Goal: Transaction & Acquisition: Obtain resource

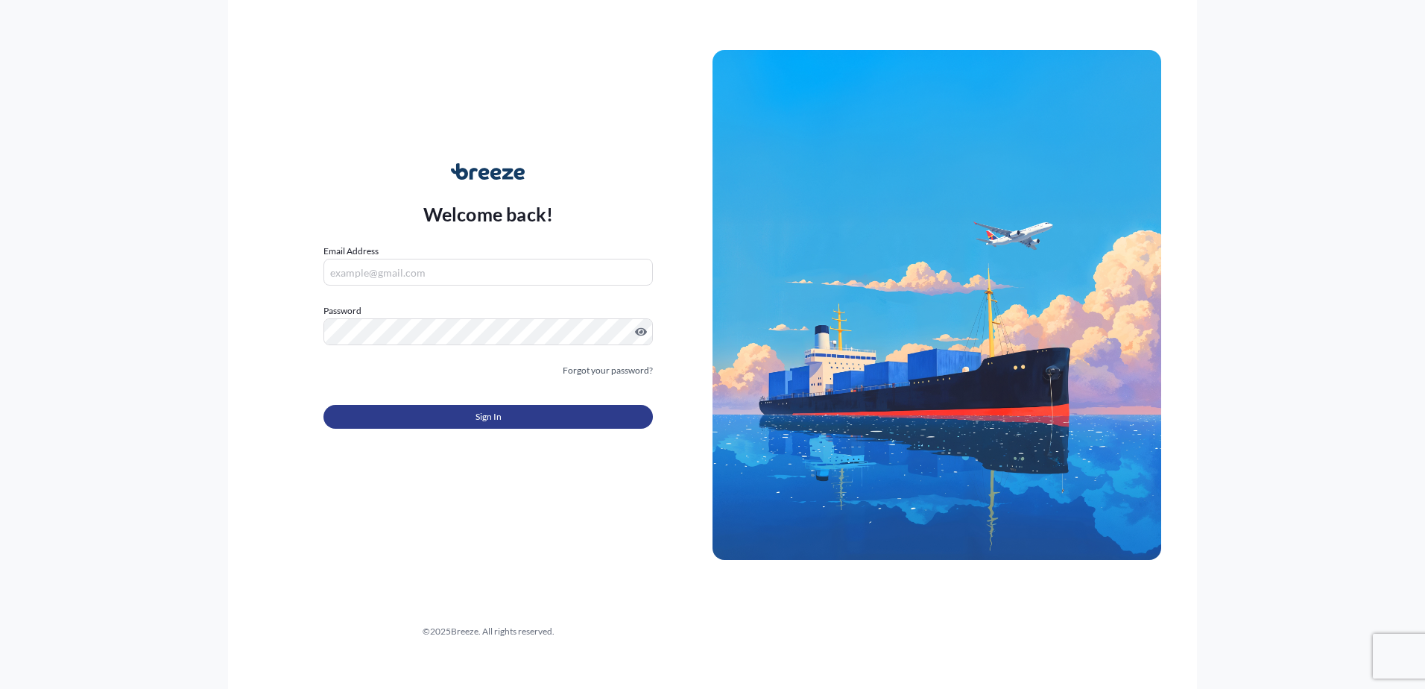
type input "[PERSON_NAME][EMAIL_ADDRESS][DOMAIN_NAME]"
click at [511, 420] on button "Sign In" at bounding box center [487, 417] width 329 height 24
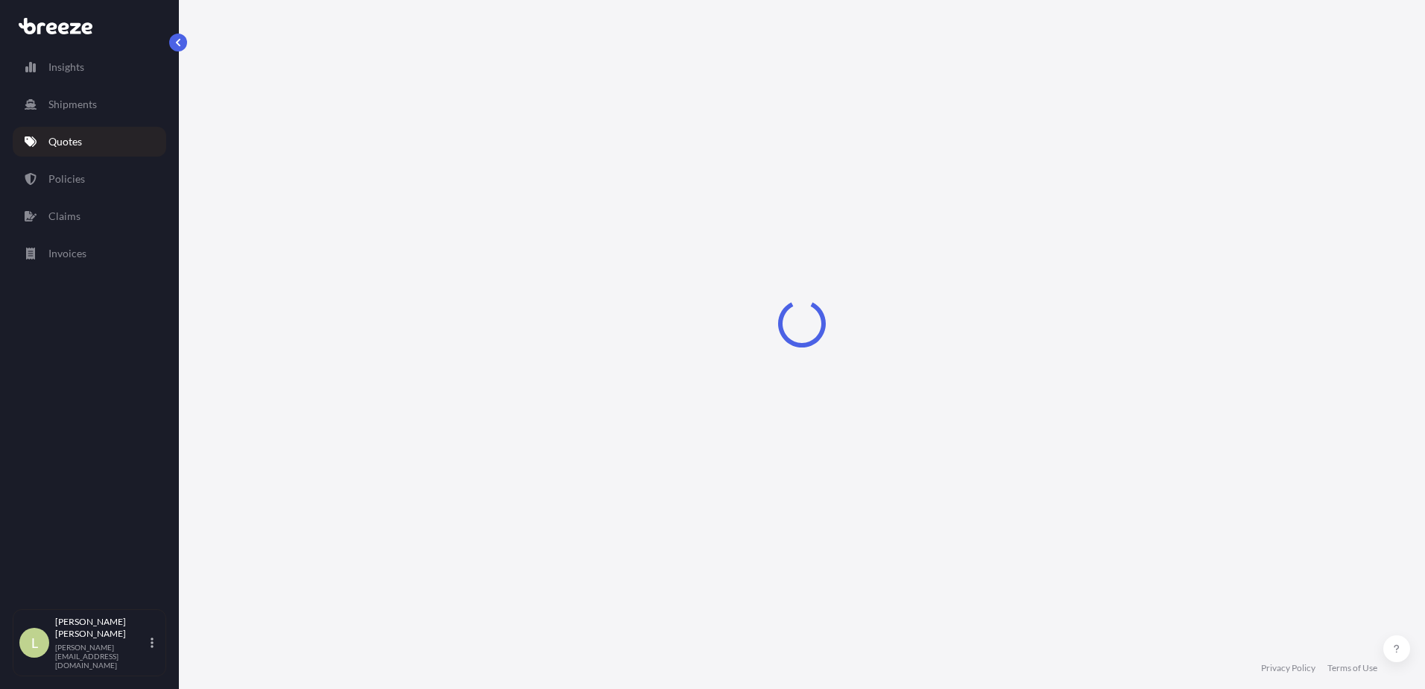
select select "Sea"
select select "1"
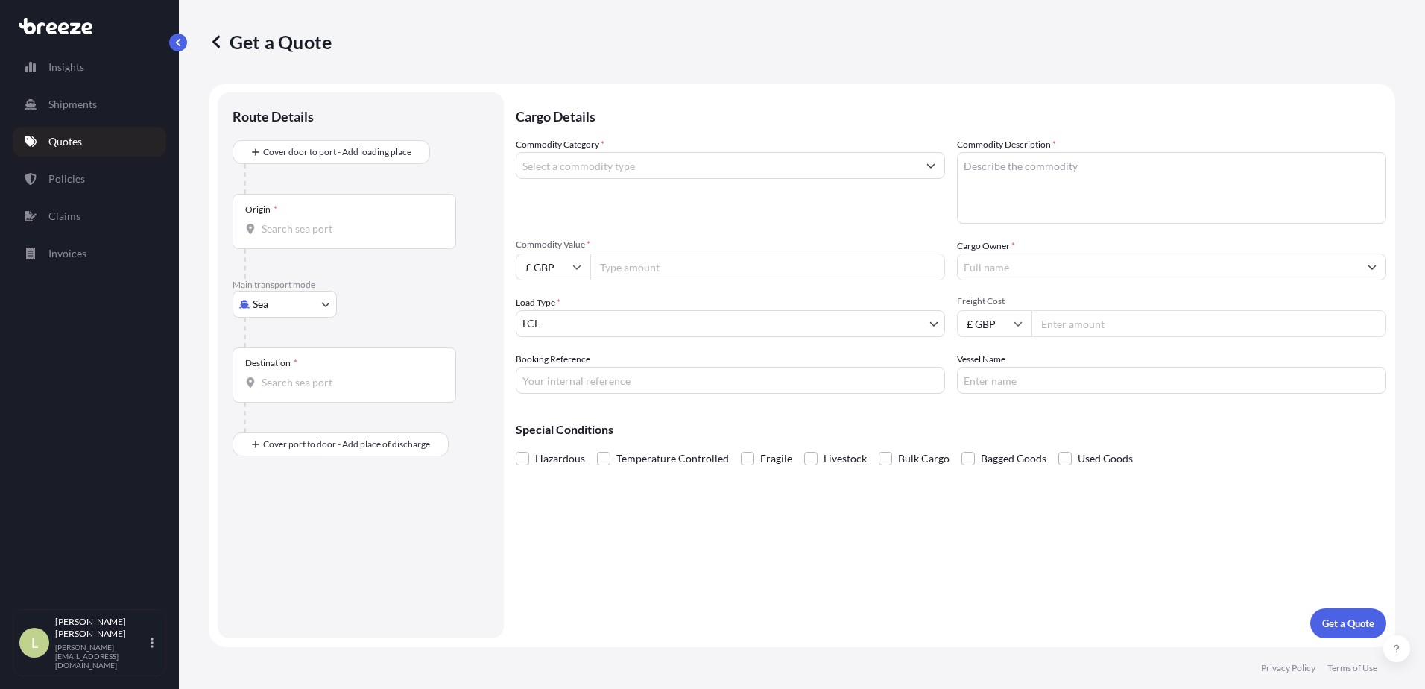
click at [628, 161] on input "Commodity Category *" at bounding box center [717, 165] width 401 height 27
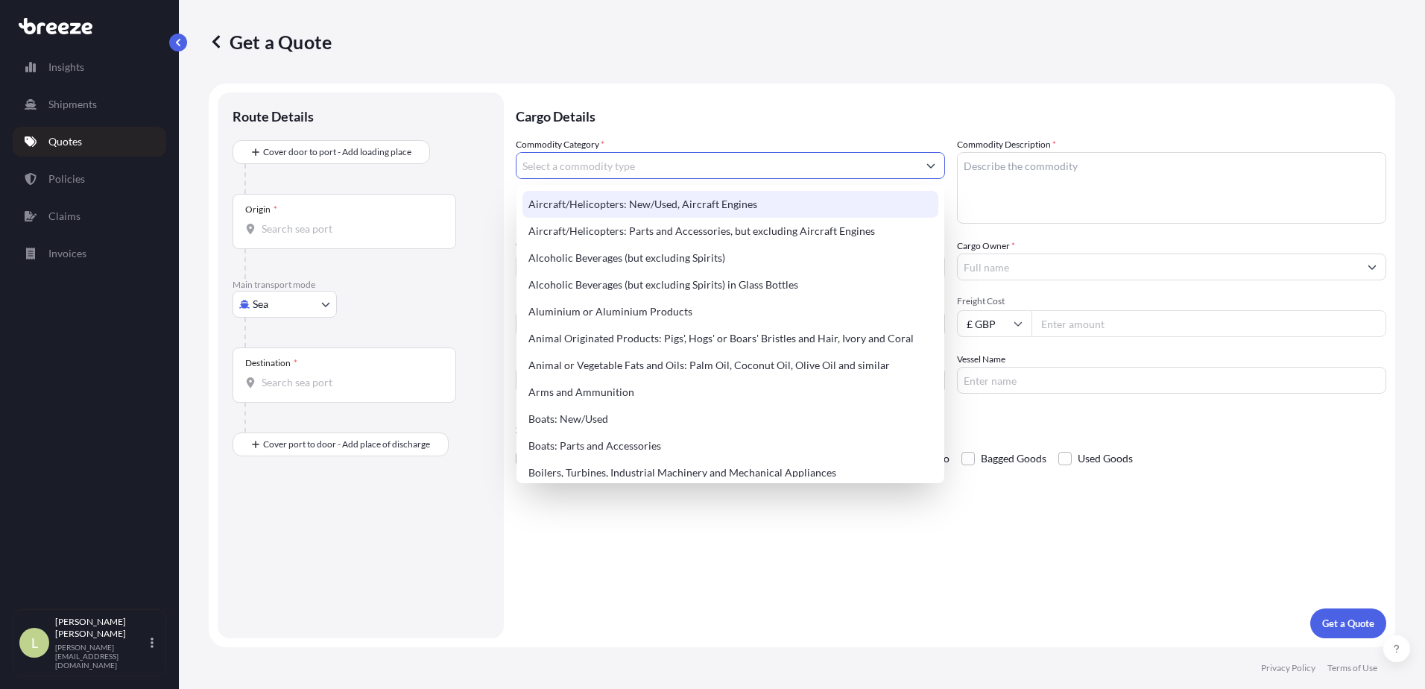
click at [627, 160] on input "Commodity Category *" at bounding box center [717, 165] width 401 height 27
click at [90, 179] on link "Policies" at bounding box center [90, 179] width 154 height 30
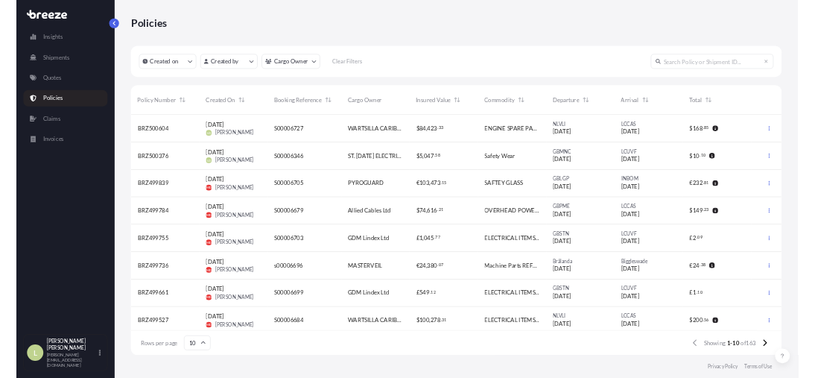
scroll to position [89, 566]
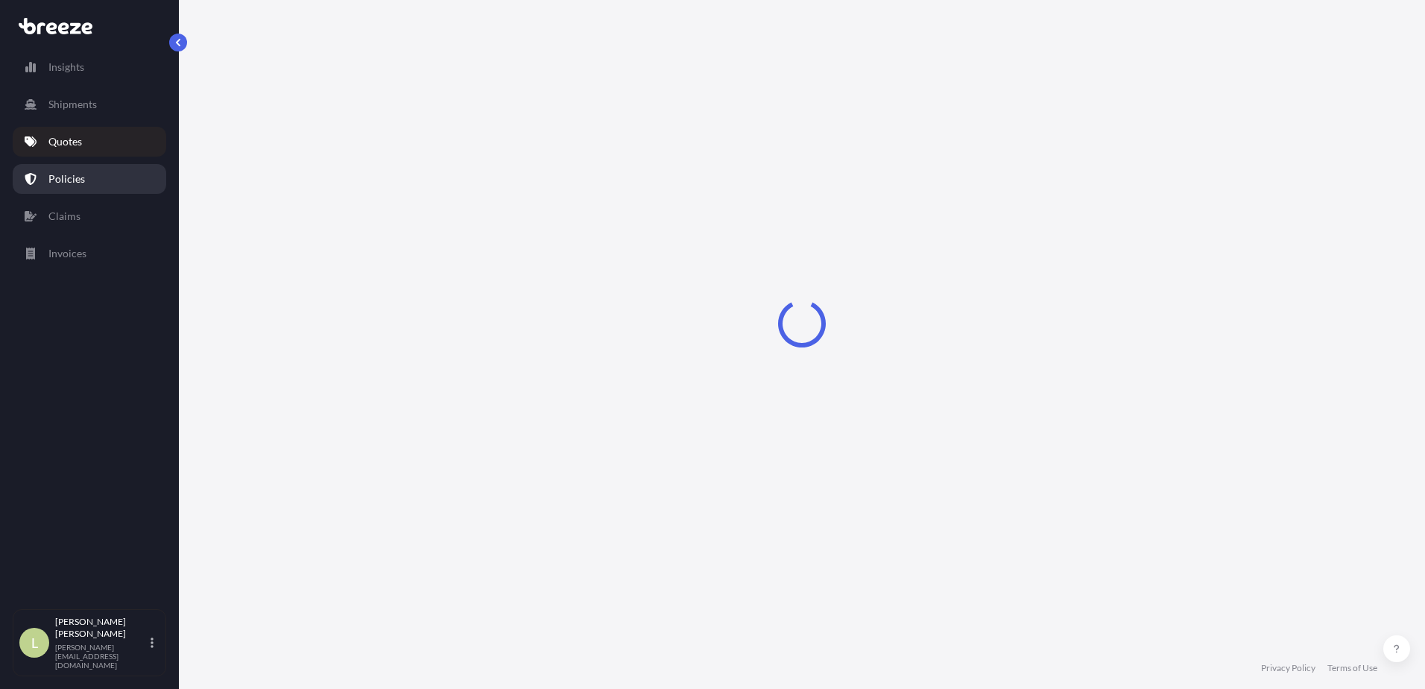
select select "Sea"
select select "1"
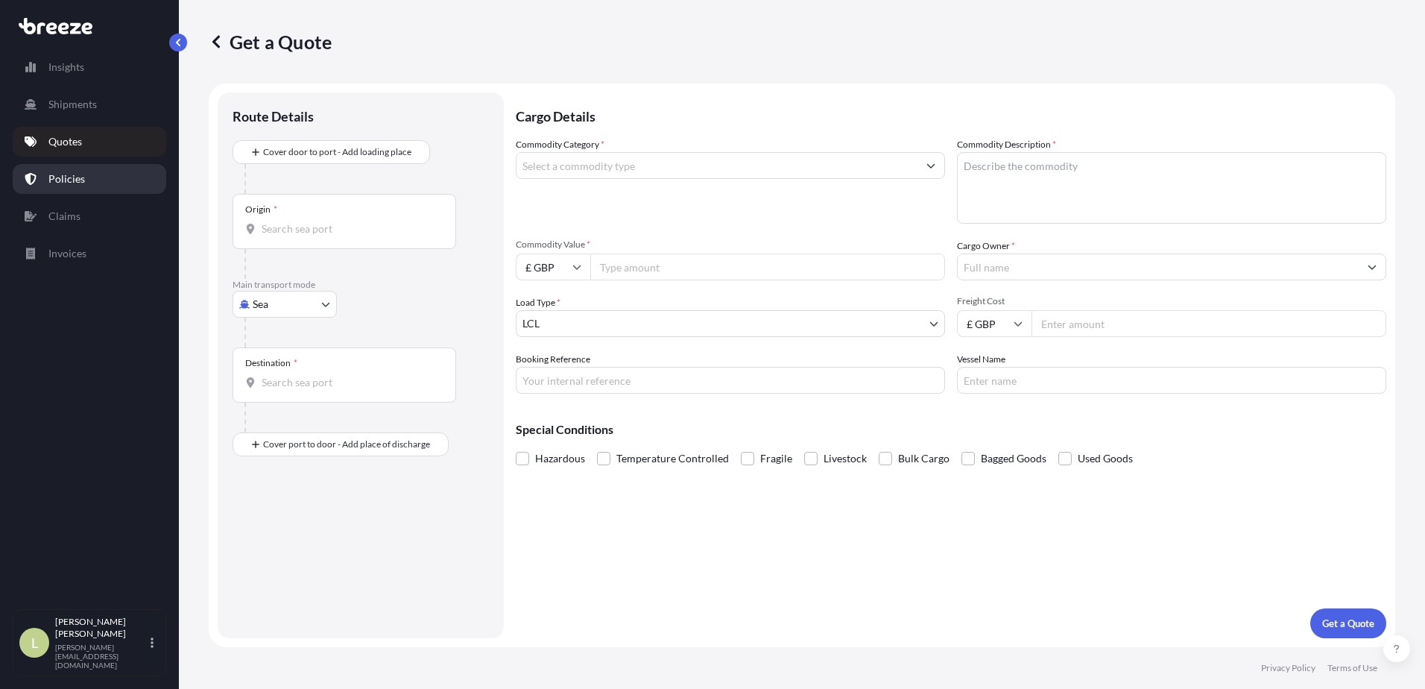
click at [55, 173] on p "Policies" at bounding box center [66, 178] width 37 height 15
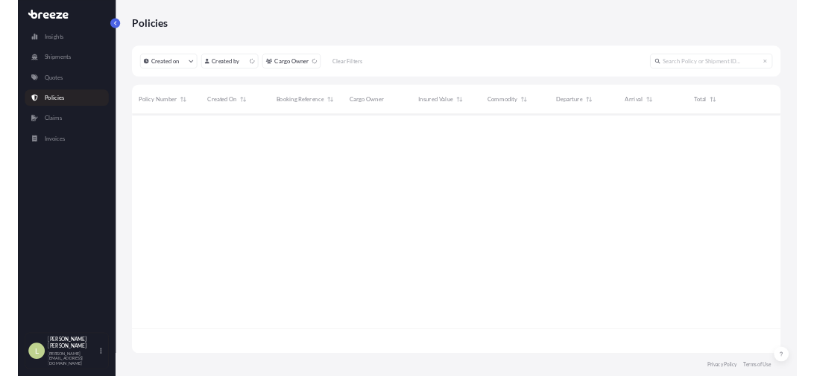
scroll to position [435, 1175]
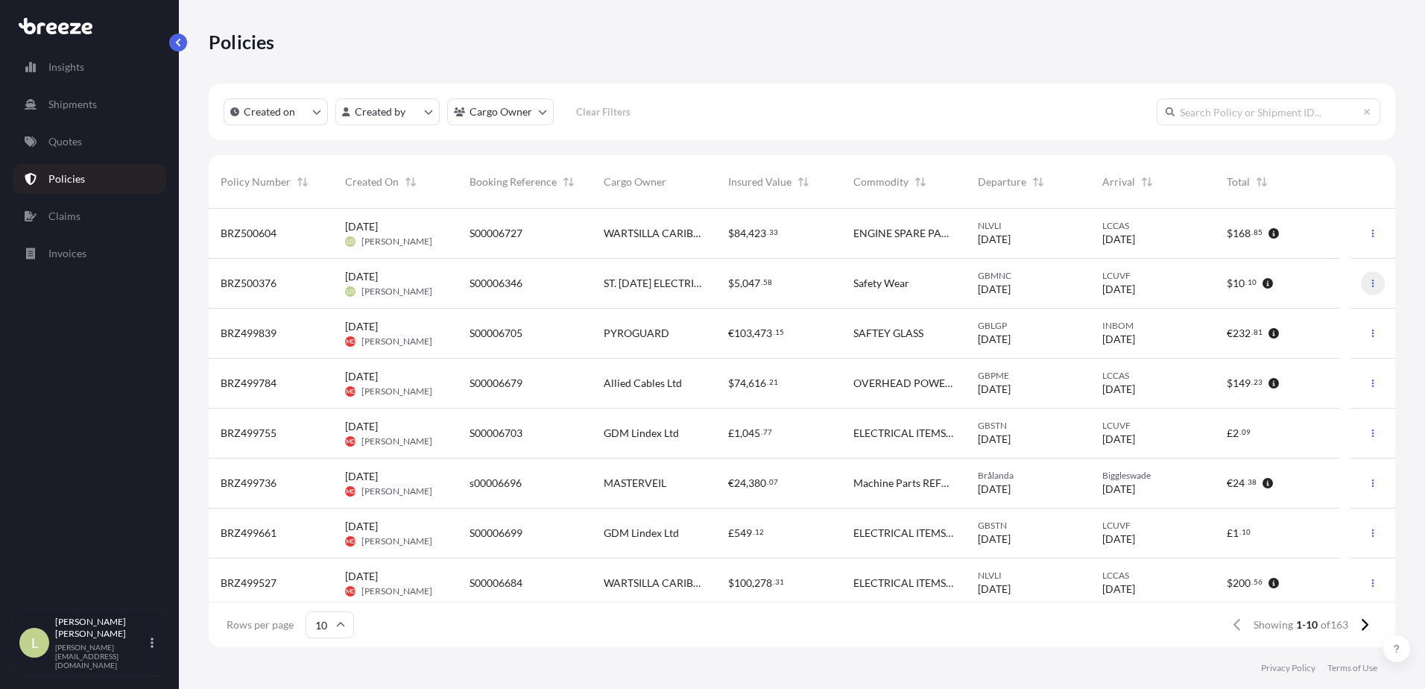
click at [1368, 282] on icon "button" at bounding box center [1372, 283] width 9 height 9
click at [1319, 289] on link "Duplicate quote" at bounding box center [1284, 286] width 136 height 24
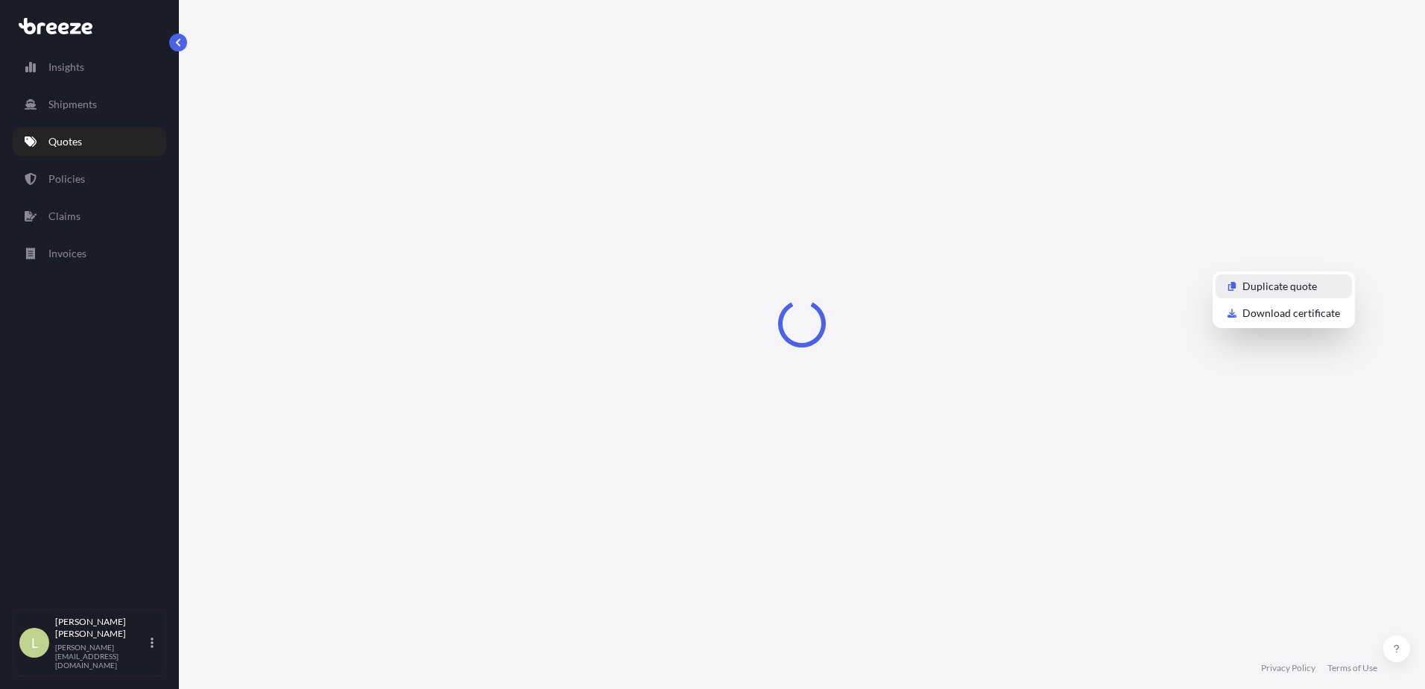
select select "Road"
select select "Air"
select select "1"
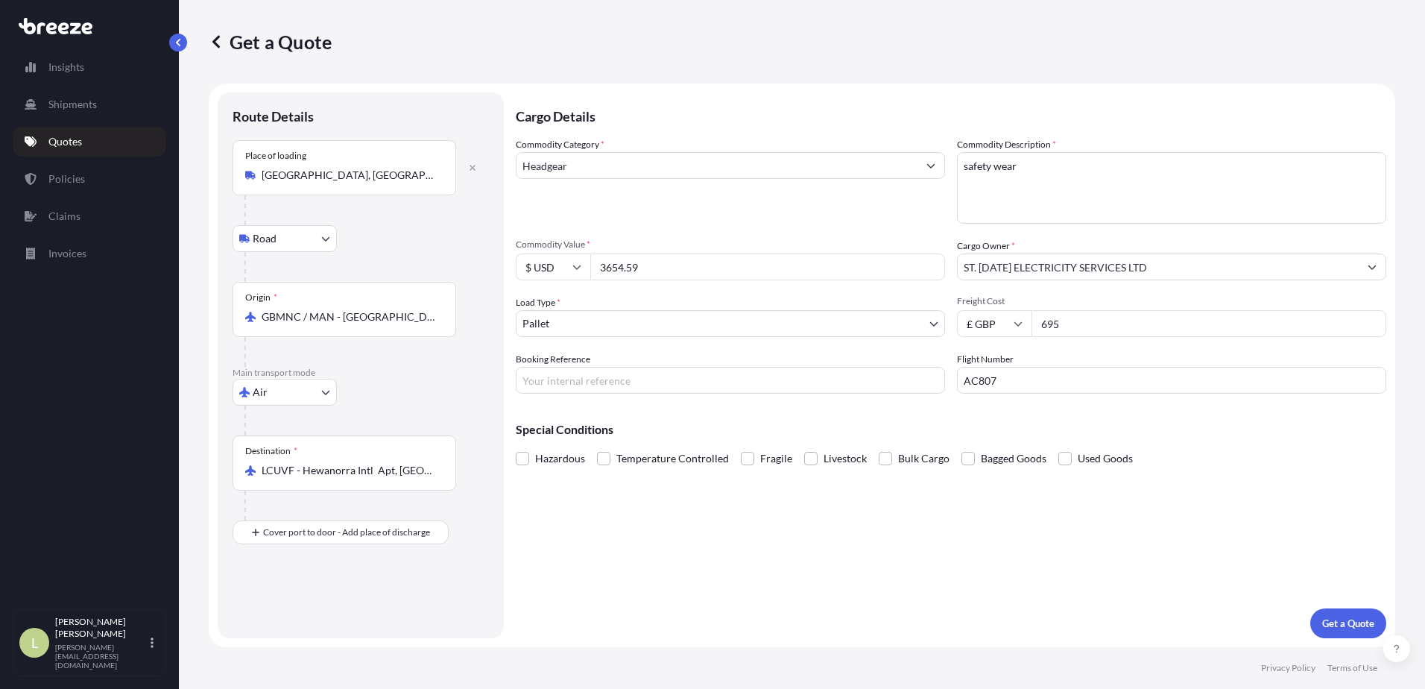
drag, startPoint x: 663, startPoint y: 268, endPoint x: 592, endPoint y: 267, distance: 71.6
click at [592, 267] on input "3654.59" at bounding box center [767, 266] width 355 height 27
click at [756, 274] on input "3654.59" at bounding box center [767, 266] width 355 height 27
type input "3"
type input "543.00"
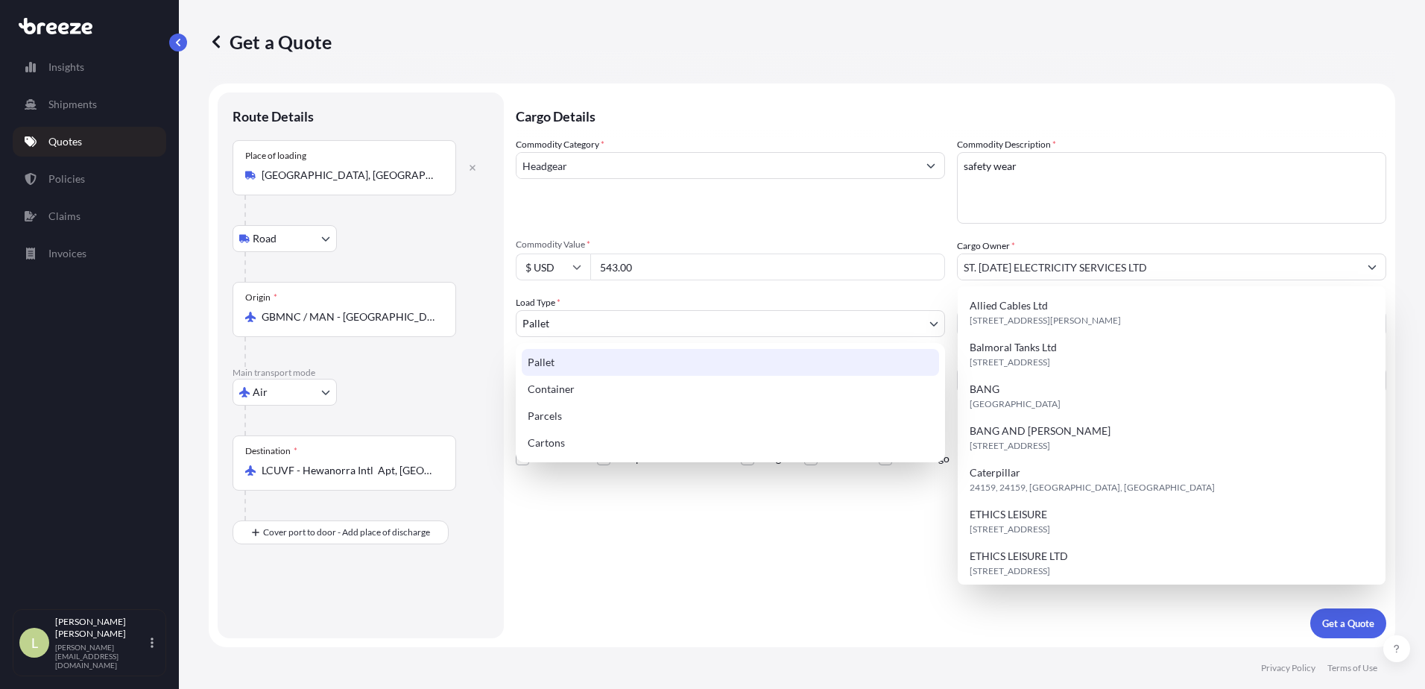
click at [704, 331] on body "15 options available. Insights Shipments Quotes Policies Claims Invoices L Lesl…" at bounding box center [712, 344] width 1425 height 689
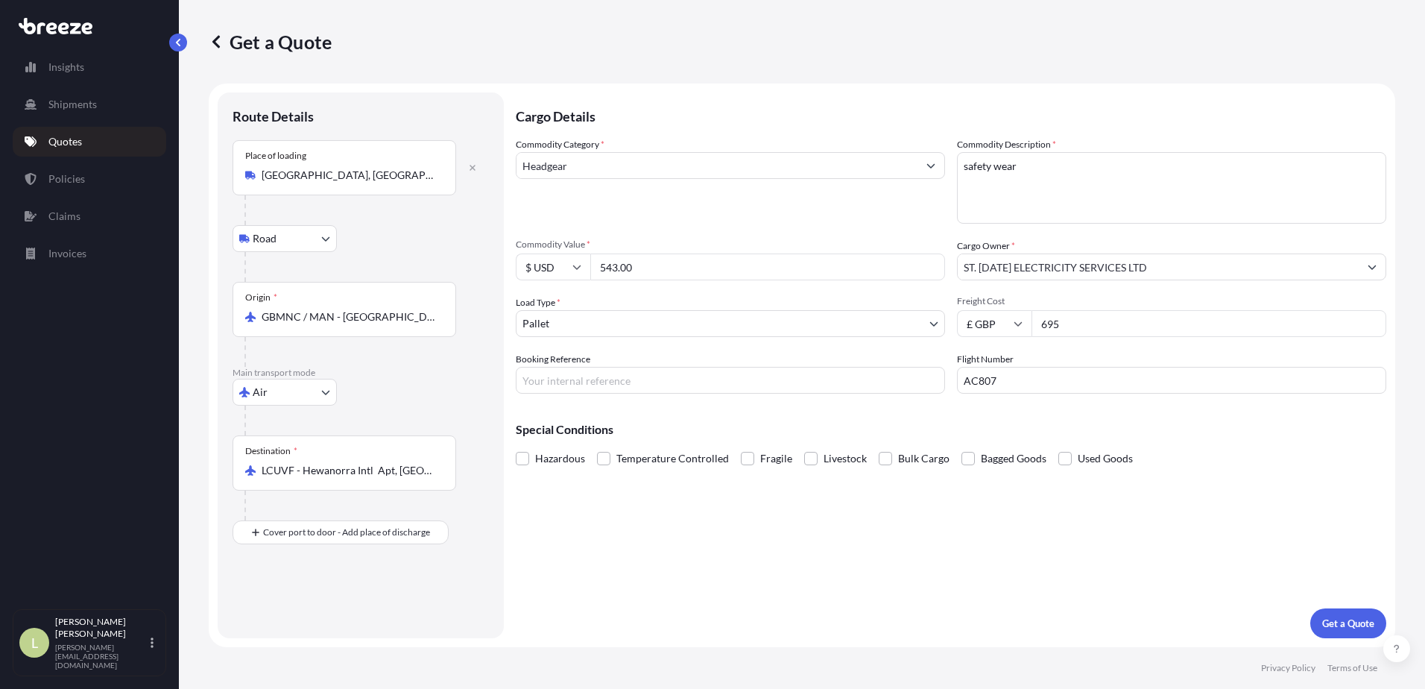
click at [1114, 320] on input "695" at bounding box center [1209, 323] width 355 height 27
drag, startPoint x: 1082, startPoint y: 312, endPoint x: 956, endPoint y: 320, distance: 126.9
click at [956, 320] on div "Commodity Category * Headgear Commodity Description * safety wear Commodity Val…" at bounding box center [951, 265] width 871 height 256
type input "595"
drag, startPoint x: 1051, startPoint y: 178, endPoint x: 903, endPoint y: 152, distance: 150.6
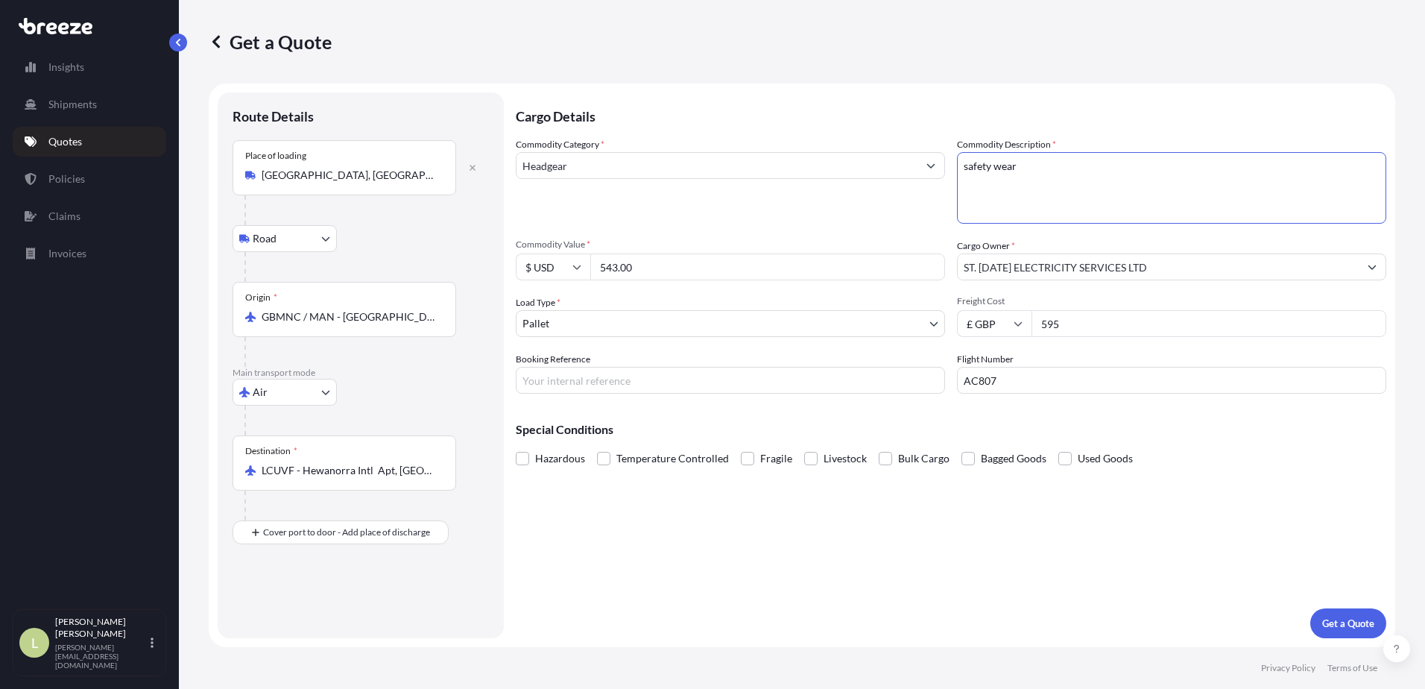
click at [903, 152] on div "Commodity Category * Headgear Commodity Description * safety wear Commodity Val…" at bounding box center [951, 265] width 871 height 256
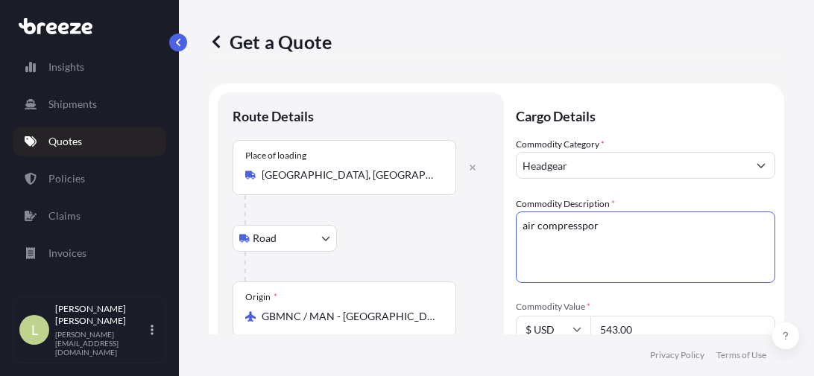
type textarea "air compresspor"
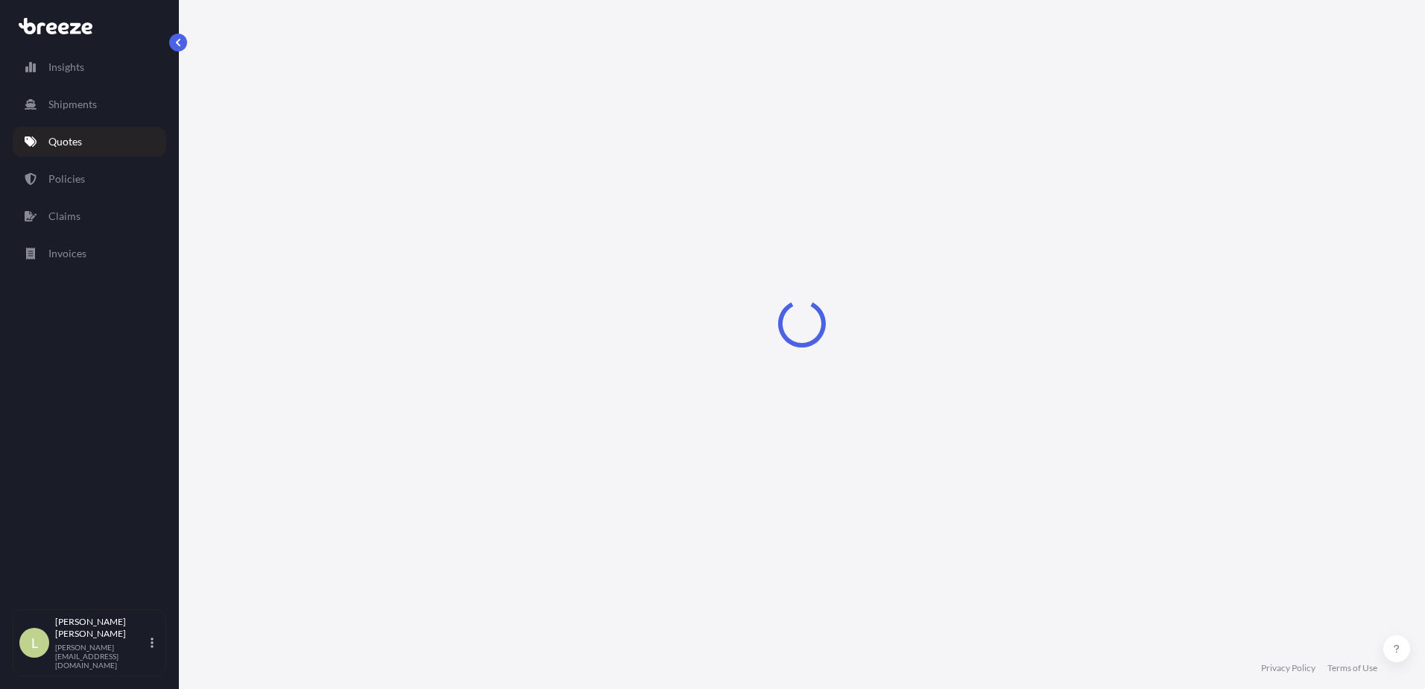
select select "Sea"
select select "1"
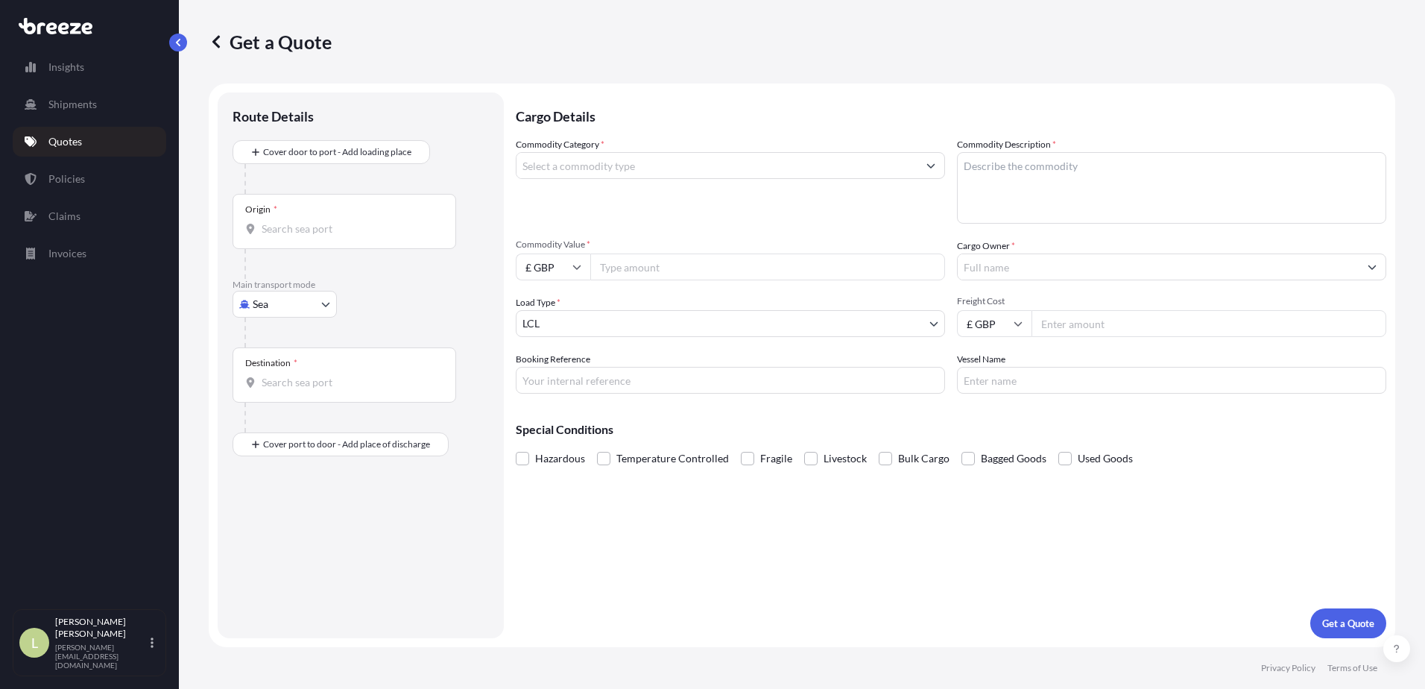
click at [58, 145] on p "Quotes" at bounding box center [65, 141] width 34 height 15
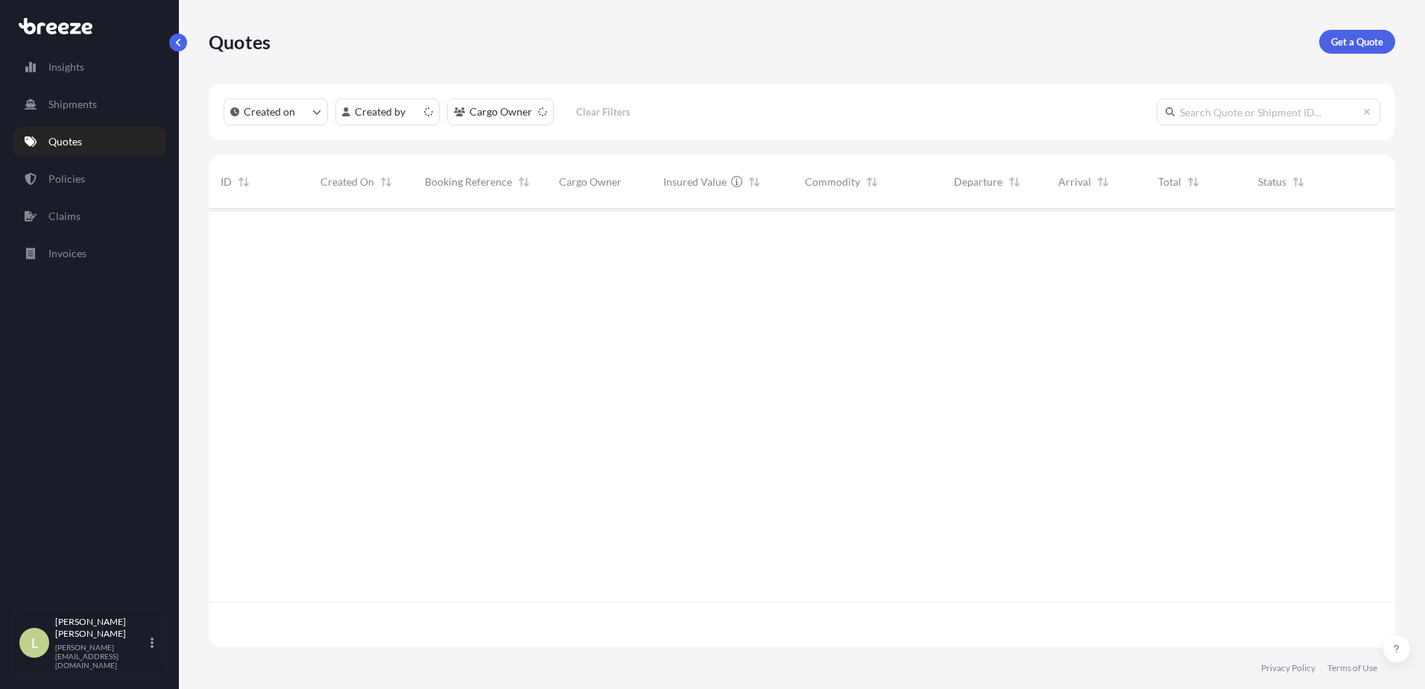
scroll to position [435, 1175]
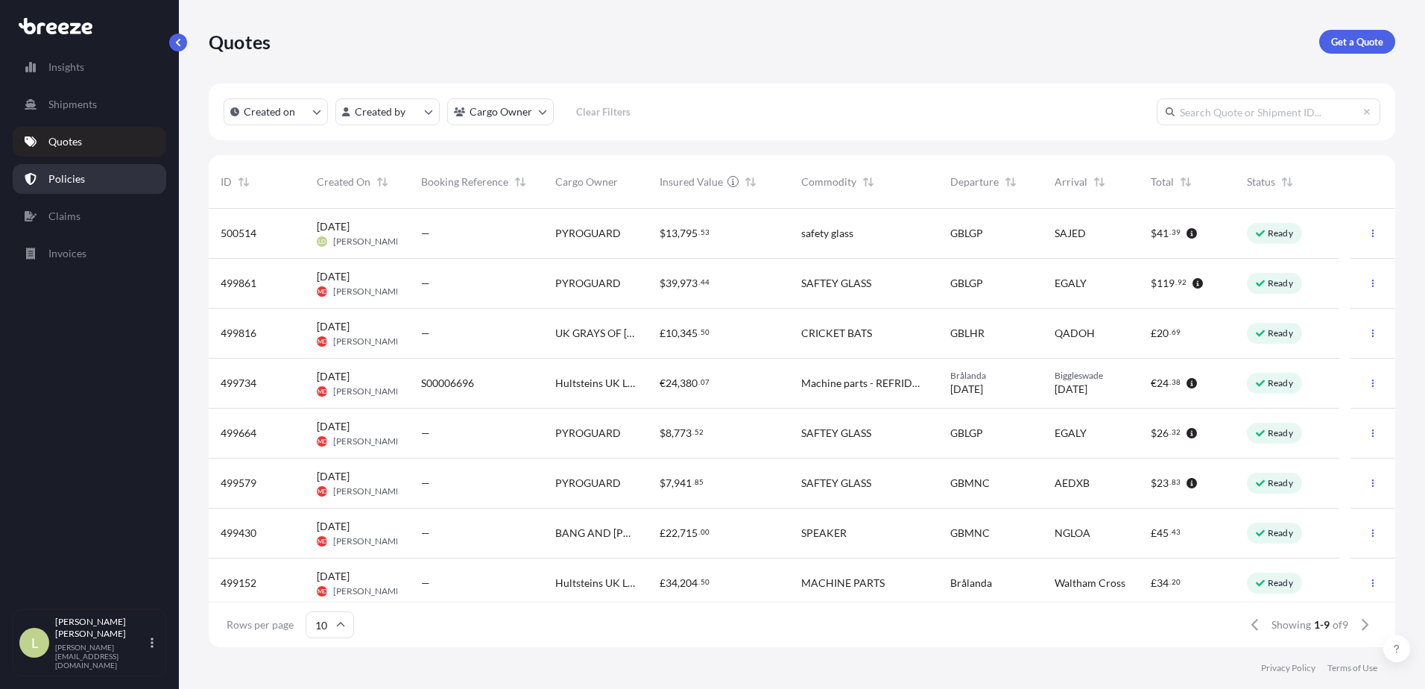
click at [84, 184] on link "Policies" at bounding box center [90, 179] width 154 height 30
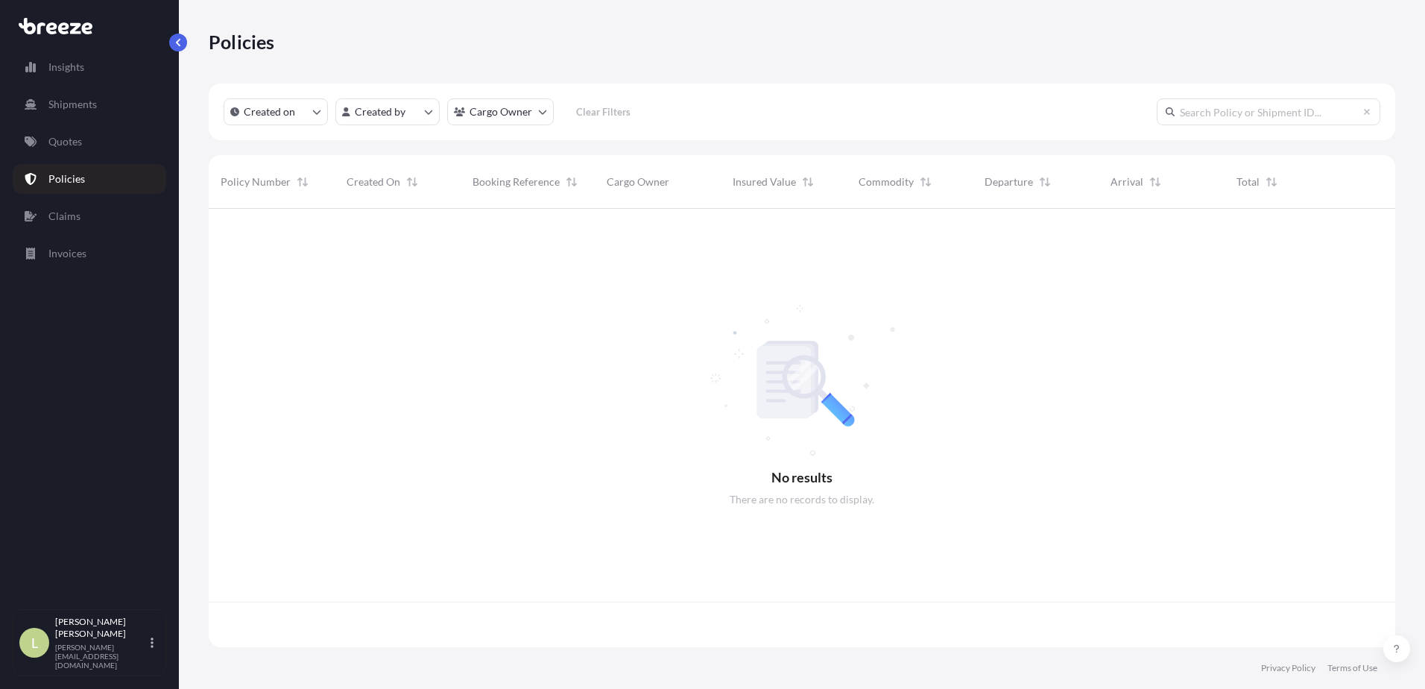
scroll to position [435, 1175]
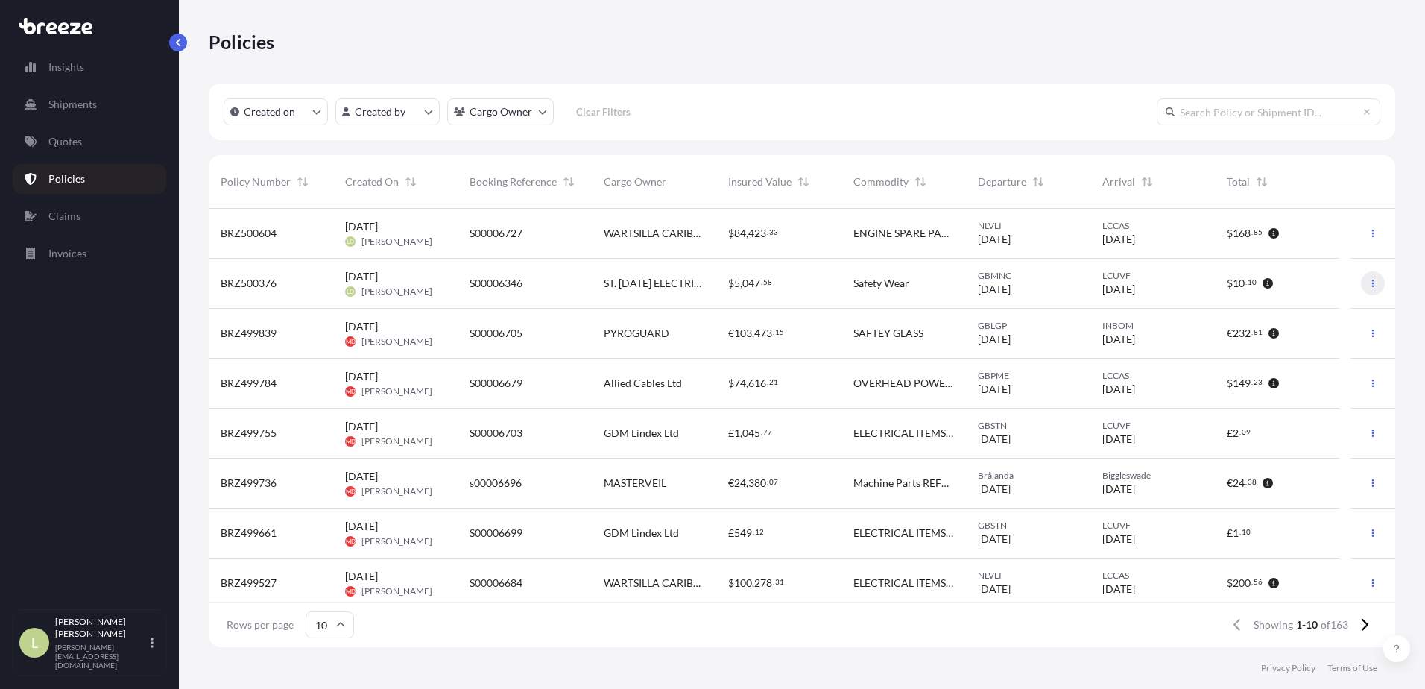
click at [1364, 291] on button "button" at bounding box center [1373, 283] width 24 height 24
click at [1287, 288] on p "Duplicate quote" at bounding box center [1280, 286] width 75 height 15
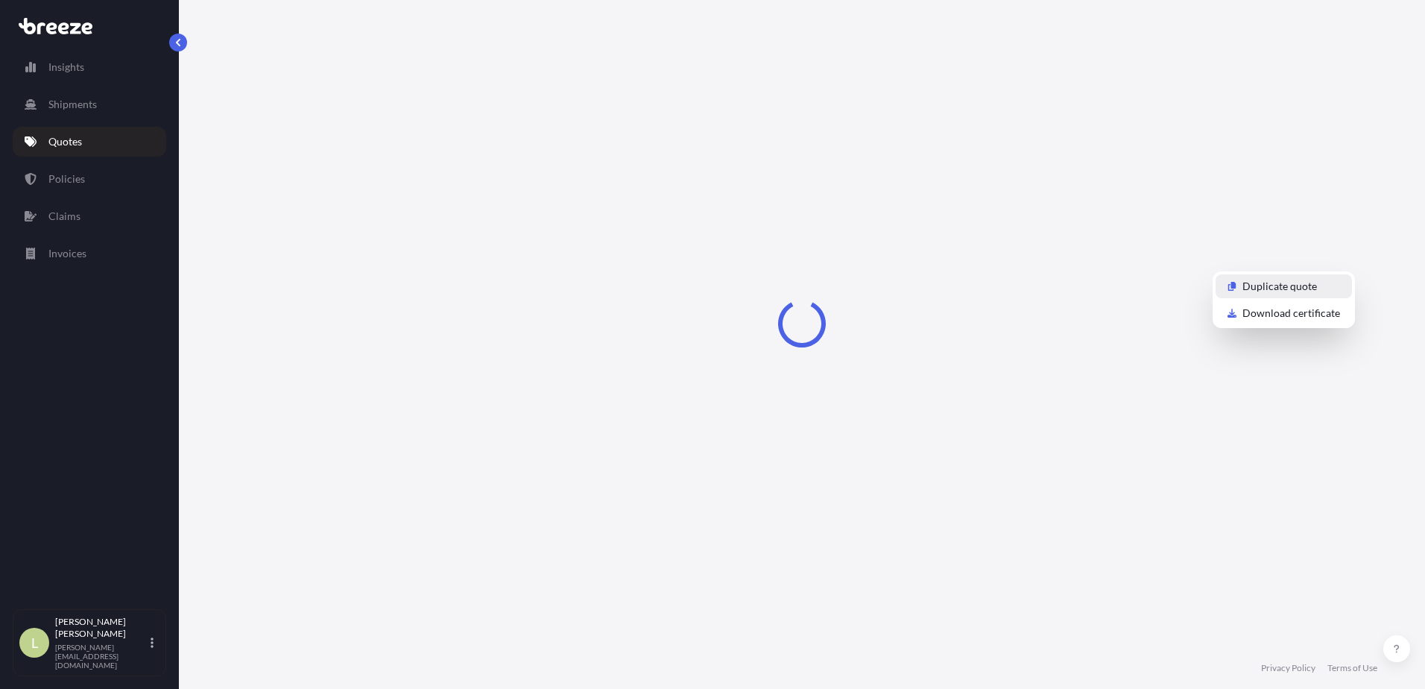
select select "Road"
select select "Air"
select select "1"
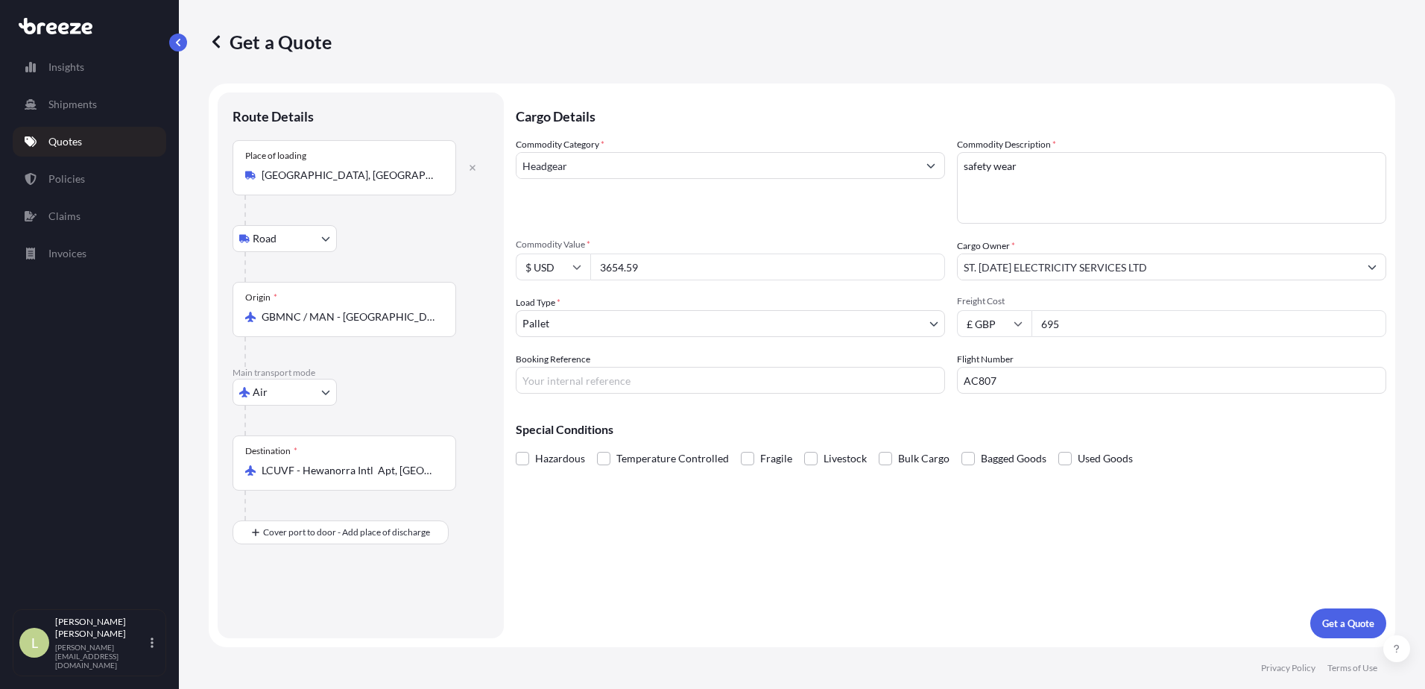
drag, startPoint x: 1070, startPoint y: 324, endPoint x: 962, endPoint y: 331, distance: 109.0
click at [963, 332] on div "£ GBP 695" at bounding box center [1171, 323] width 429 height 27
type input "595"
click at [824, 172] on input "Headgear" at bounding box center [717, 165] width 401 height 27
type input "H"
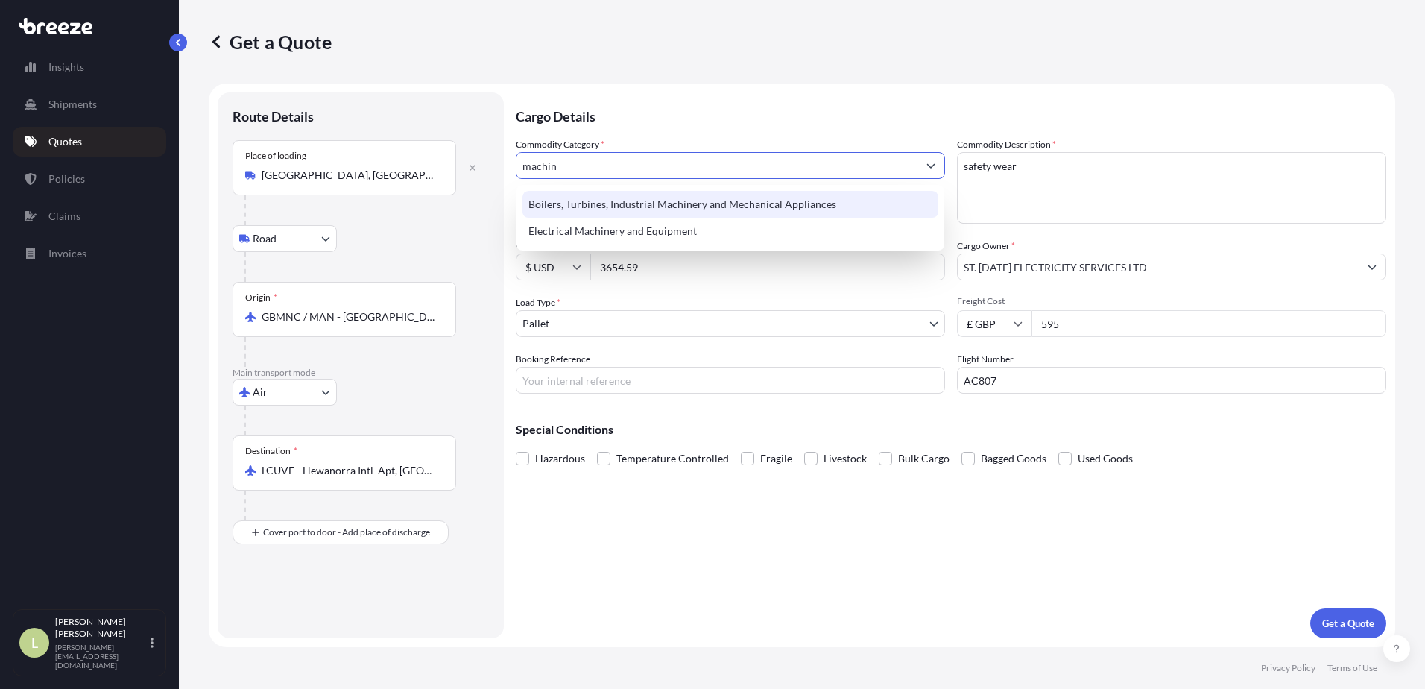
click at [765, 207] on div "Boilers, Turbines, Industrial Machinery and Mechanical Appliances" at bounding box center [731, 204] width 416 height 27
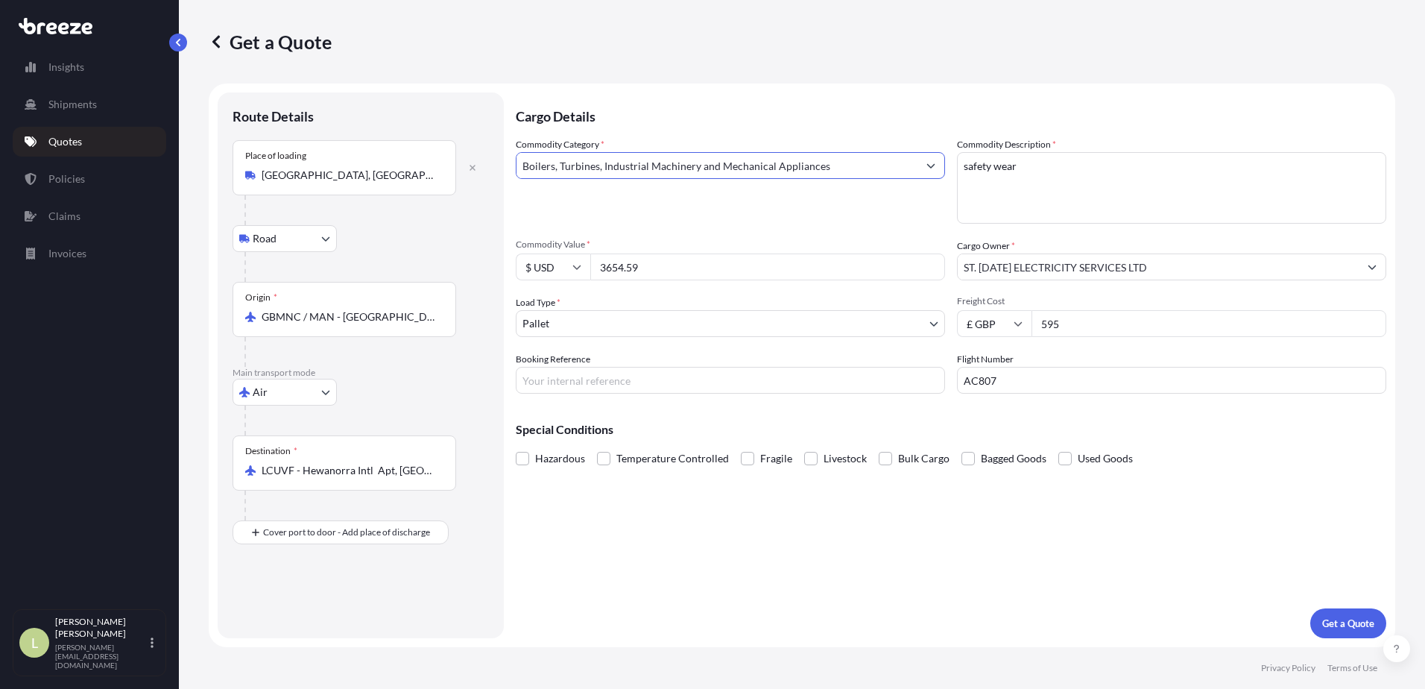
type input "Boilers, Turbines, Industrial Machinery and Mechanical Appliances"
click at [1023, 185] on textarea "safety wear" at bounding box center [1171, 188] width 429 height 72
drag, startPoint x: 1032, startPoint y: 171, endPoint x: 875, endPoint y: 162, distance: 156.8
click at [876, 162] on div "Commodity Category * Boilers, Turbines, Industrial Machinery and Mechanical App…" at bounding box center [951, 265] width 871 height 256
type textarea "Air compressor"
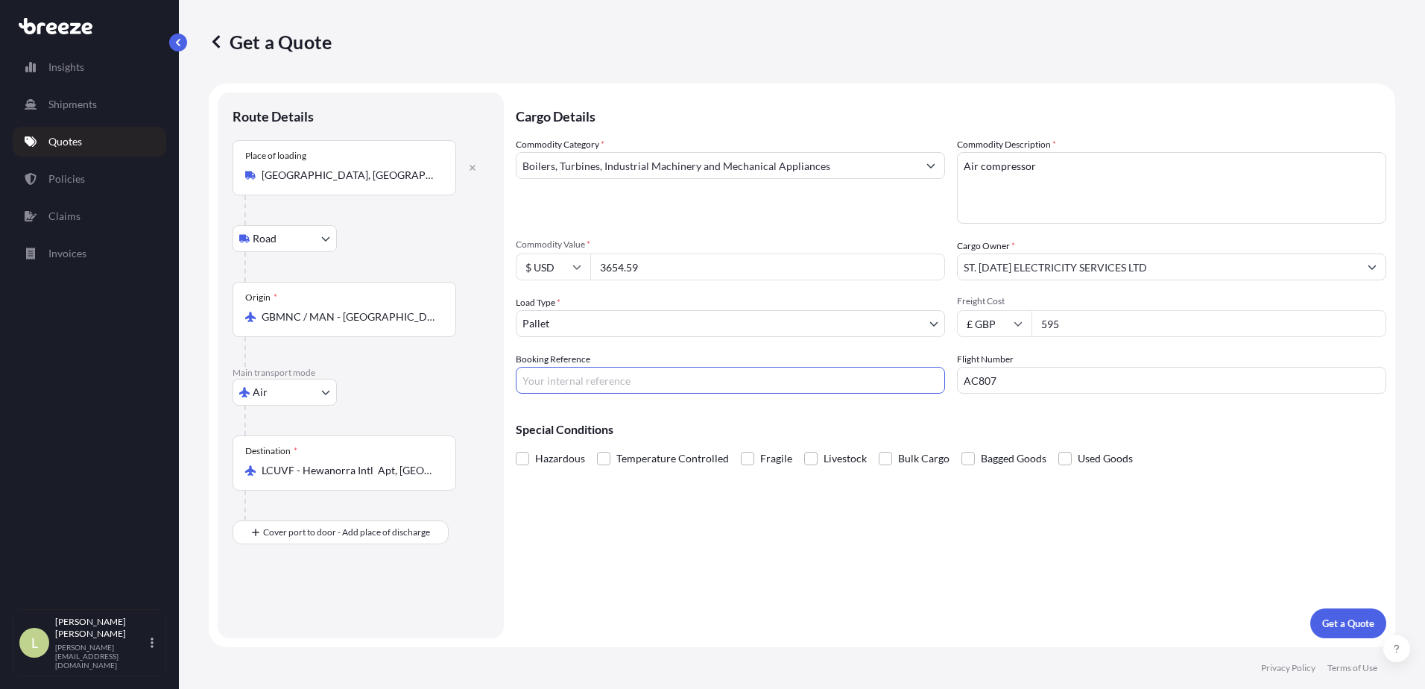
click at [800, 374] on input "Booking Reference" at bounding box center [730, 380] width 429 height 27
click at [584, 371] on input "Booking Reference" at bounding box center [730, 380] width 429 height 27
type input "s00006739"
drag, startPoint x: 1014, startPoint y: 389, endPoint x: 911, endPoint y: 375, distance: 103.8
click at [912, 375] on div "Commodity Category * Boilers, Turbines, Industrial Machinery and Mechanical App…" at bounding box center [951, 265] width 871 height 256
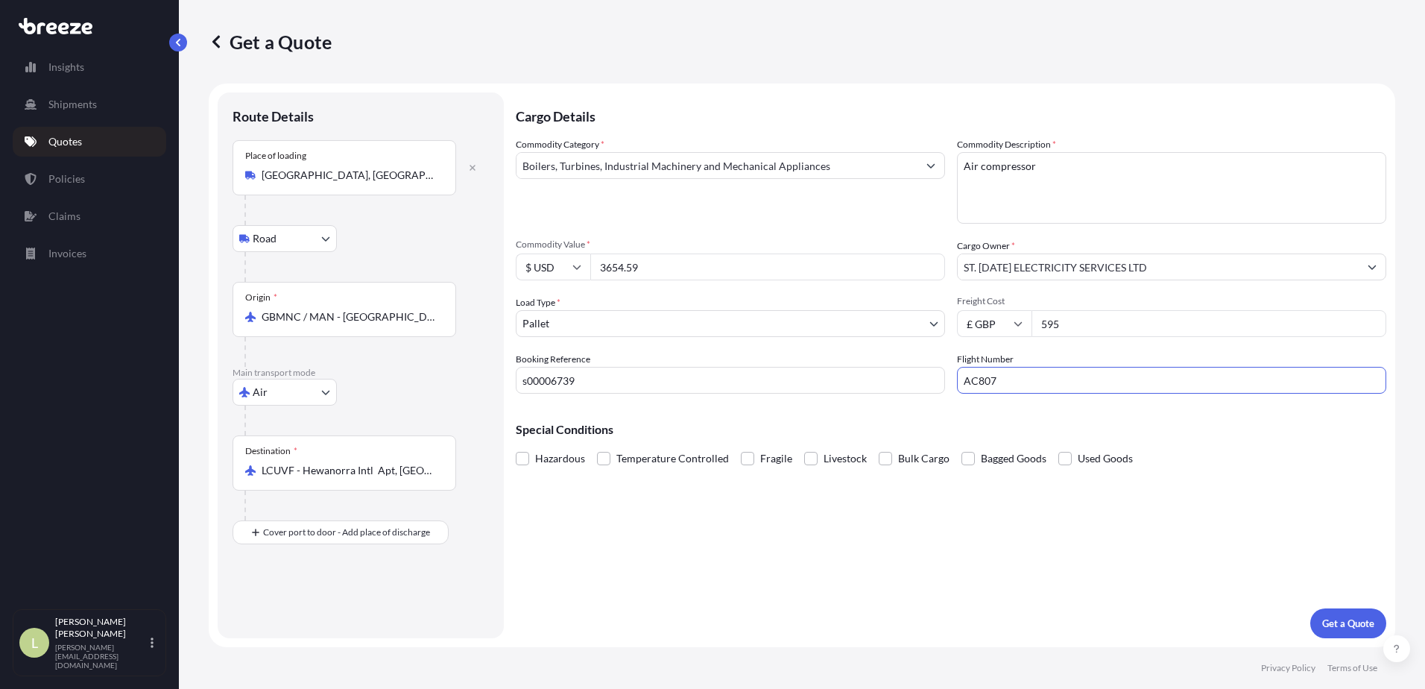
paste input "913T"
type input "AC8913T"
drag, startPoint x: 680, startPoint y: 267, endPoint x: 519, endPoint y: 267, distance: 161.0
click at [519, 267] on div "$ USD 3654.59" at bounding box center [730, 266] width 429 height 27
drag, startPoint x: 674, startPoint y: 265, endPoint x: 594, endPoint y: 294, distance: 85.1
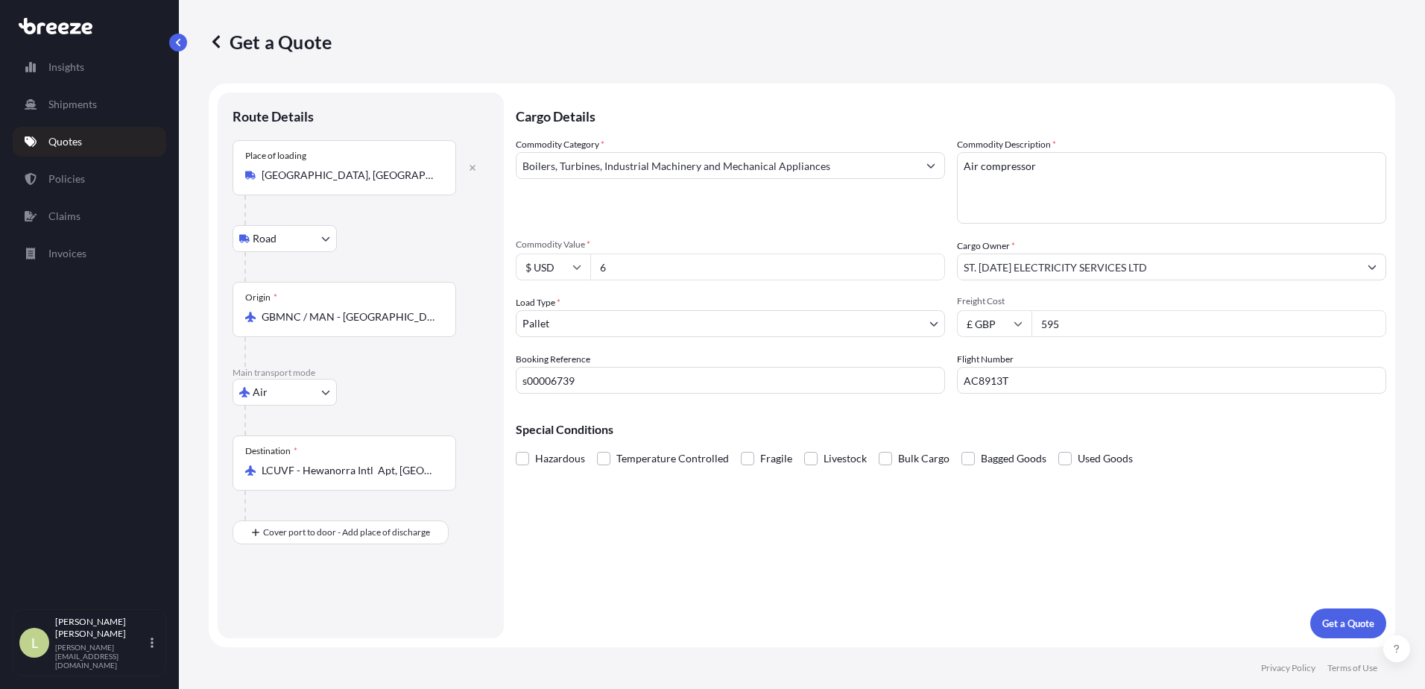
click at [595, 295] on div "Commodity Category * Boilers, Turbines, Industrial Machinery and Mechanical App…" at bounding box center [951, 265] width 871 height 256
type input "543"
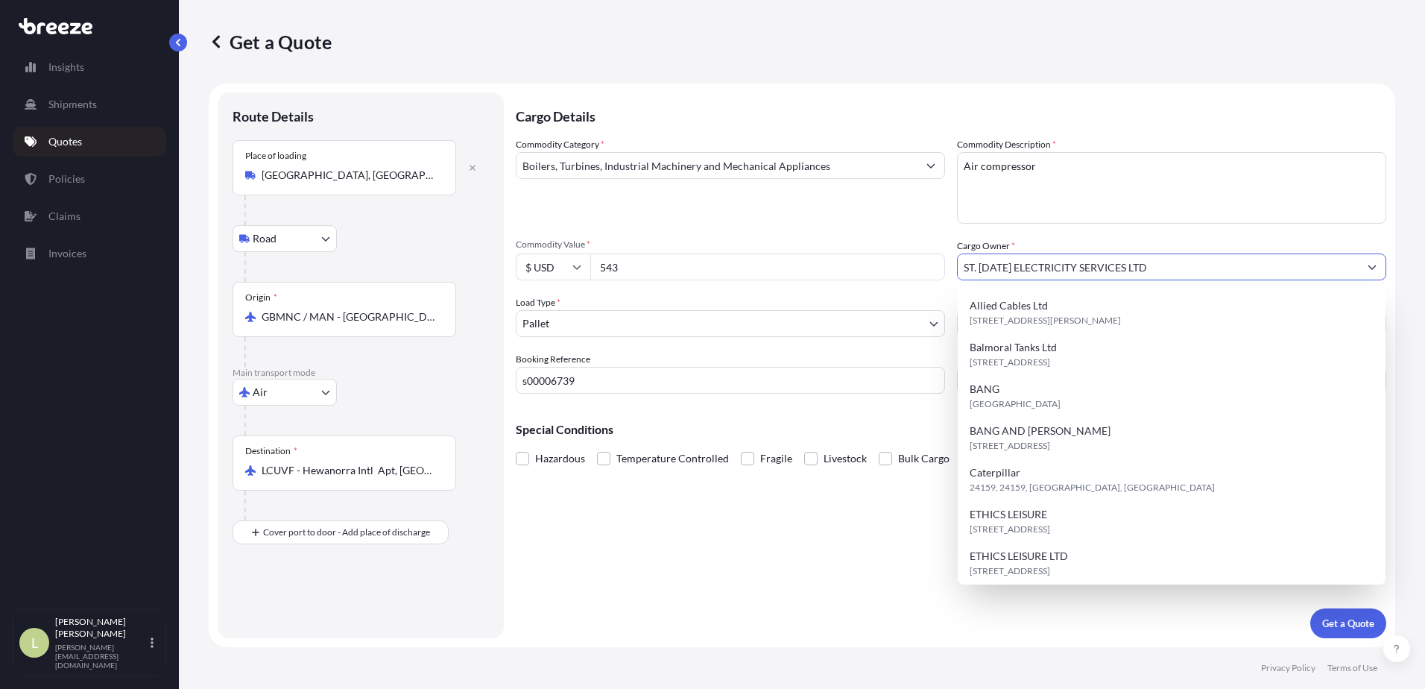
click at [741, 418] on div "Special Conditions Hazardous Temperature Controlled Fragile Livestock Bulk Carg…" at bounding box center [951, 437] width 871 height 64
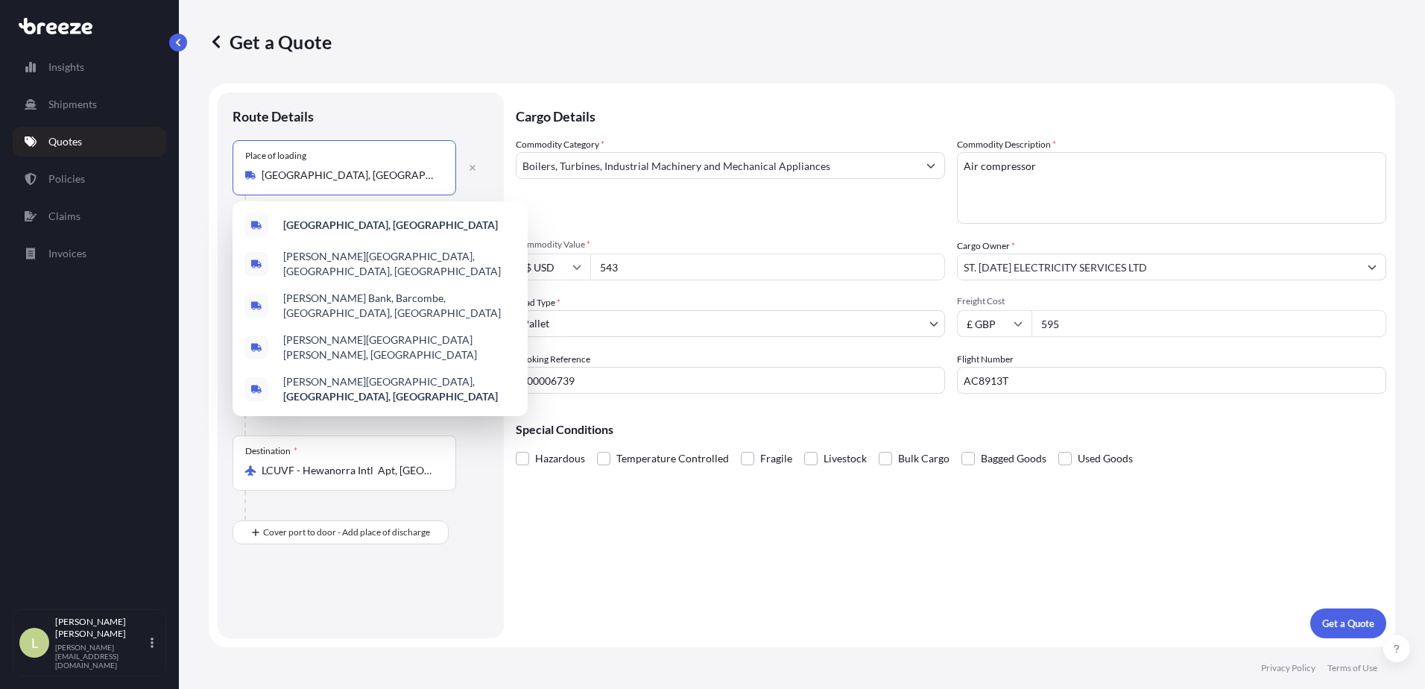
drag, startPoint x: 370, startPoint y: 177, endPoint x: 180, endPoint y: 153, distance: 192.4
click at [180, 153] on div "Get a Quote Route Details Place of loading [GEOGRAPHIC_DATA], UK Road Road Rail…" at bounding box center [802, 323] width 1246 height 647
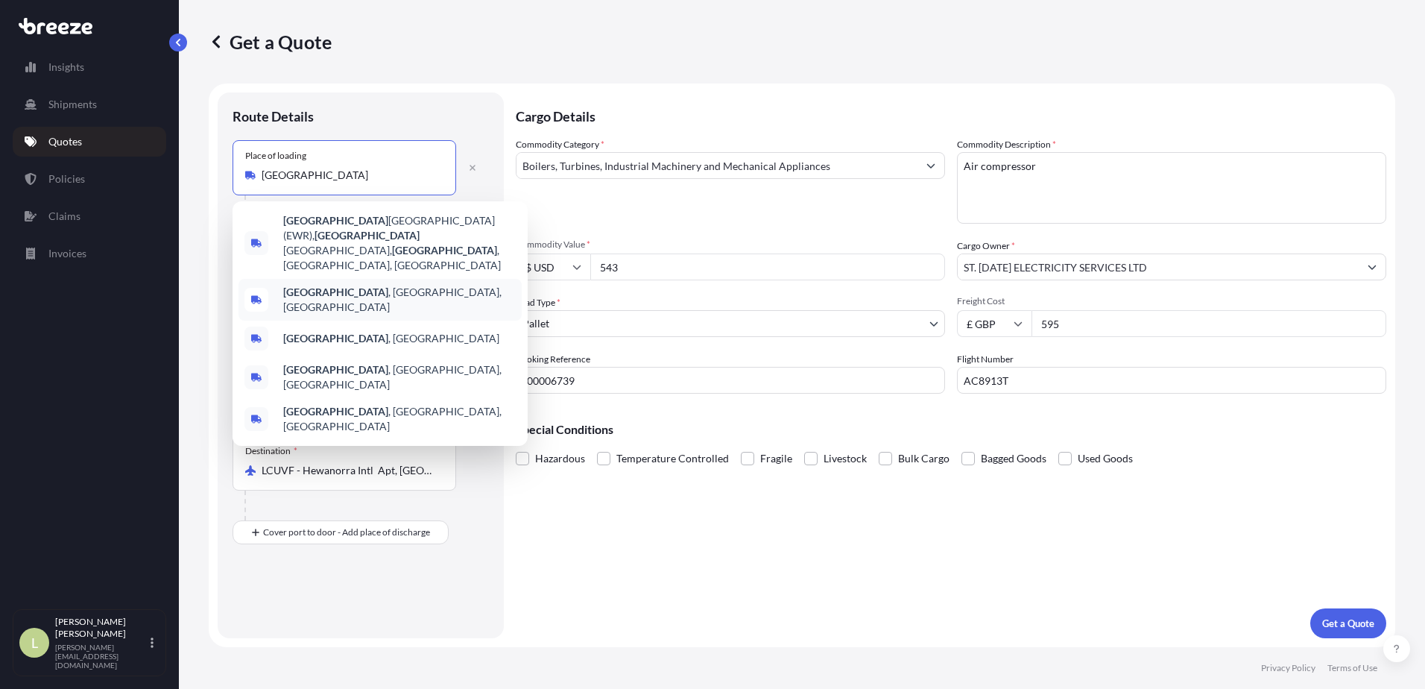
type input "[GEOGRAPHIC_DATA], [GEOGRAPHIC_DATA]"
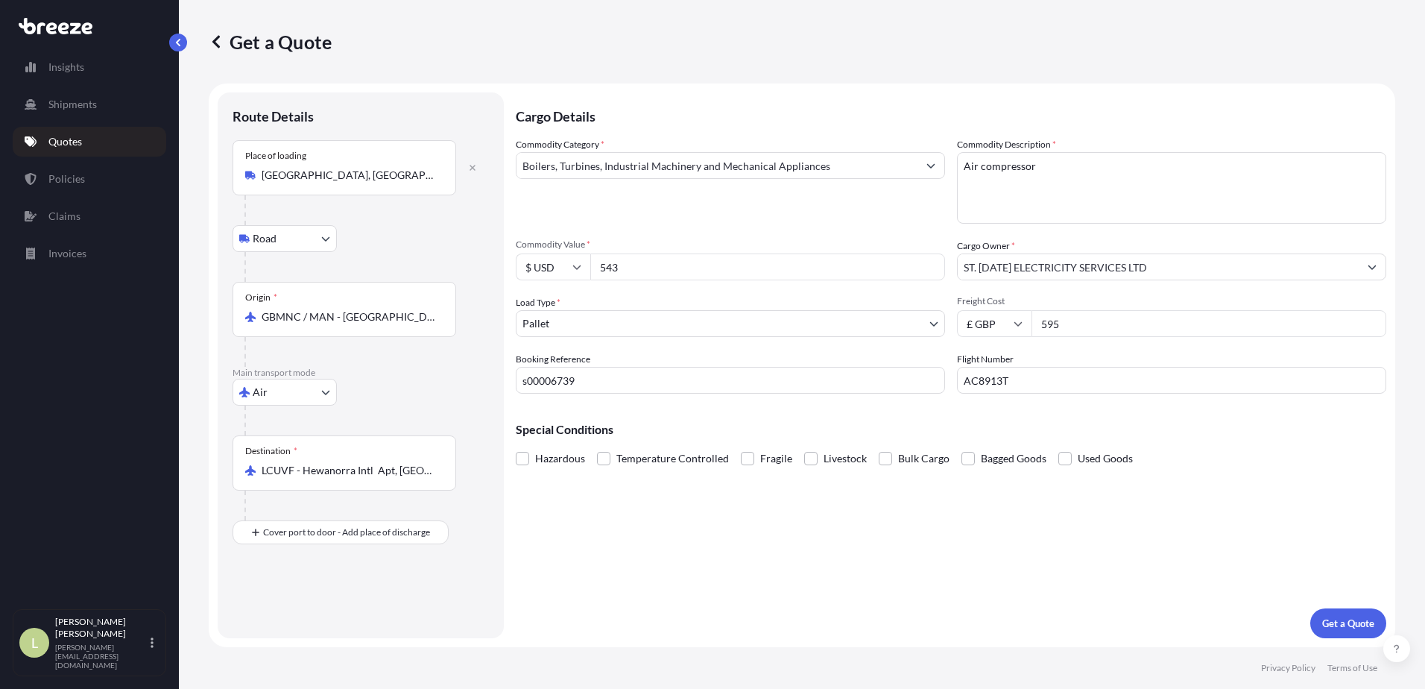
drag, startPoint x: 347, startPoint y: 184, endPoint x: 213, endPoint y: 165, distance: 134.8
click at [213, 165] on form "Route Details Place of loading [GEOGRAPHIC_DATA], UK Road Road Rail Origin * GB…" at bounding box center [802, 364] width 1187 height 563
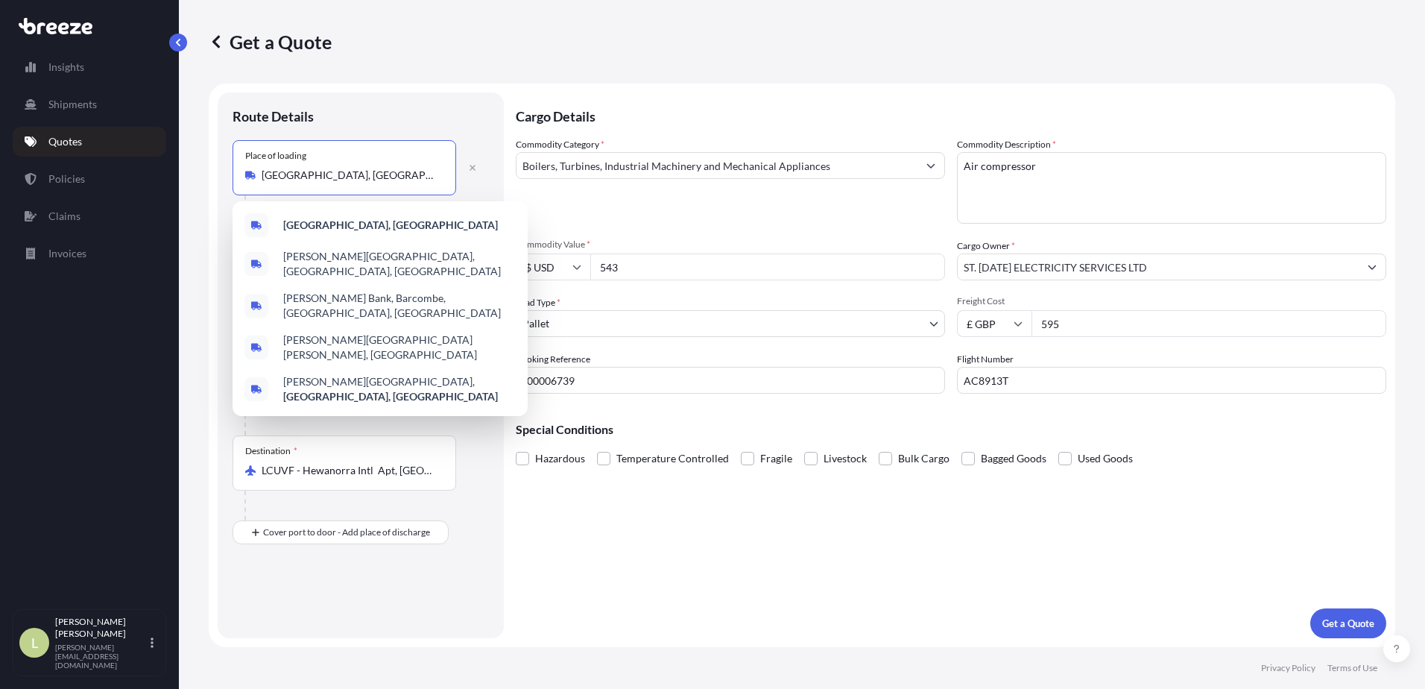
drag, startPoint x: 370, startPoint y: 180, endPoint x: 172, endPoint y: 160, distance: 198.6
click at [172, 160] on div "Insights Shipments Quotes Policies Claims Invoices L Lesley Dee [EMAIL_ADDRESS]…" at bounding box center [712, 344] width 1425 height 689
click at [318, 227] on b "[GEOGRAPHIC_DATA], [GEOGRAPHIC_DATA]" at bounding box center [390, 224] width 215 height 13
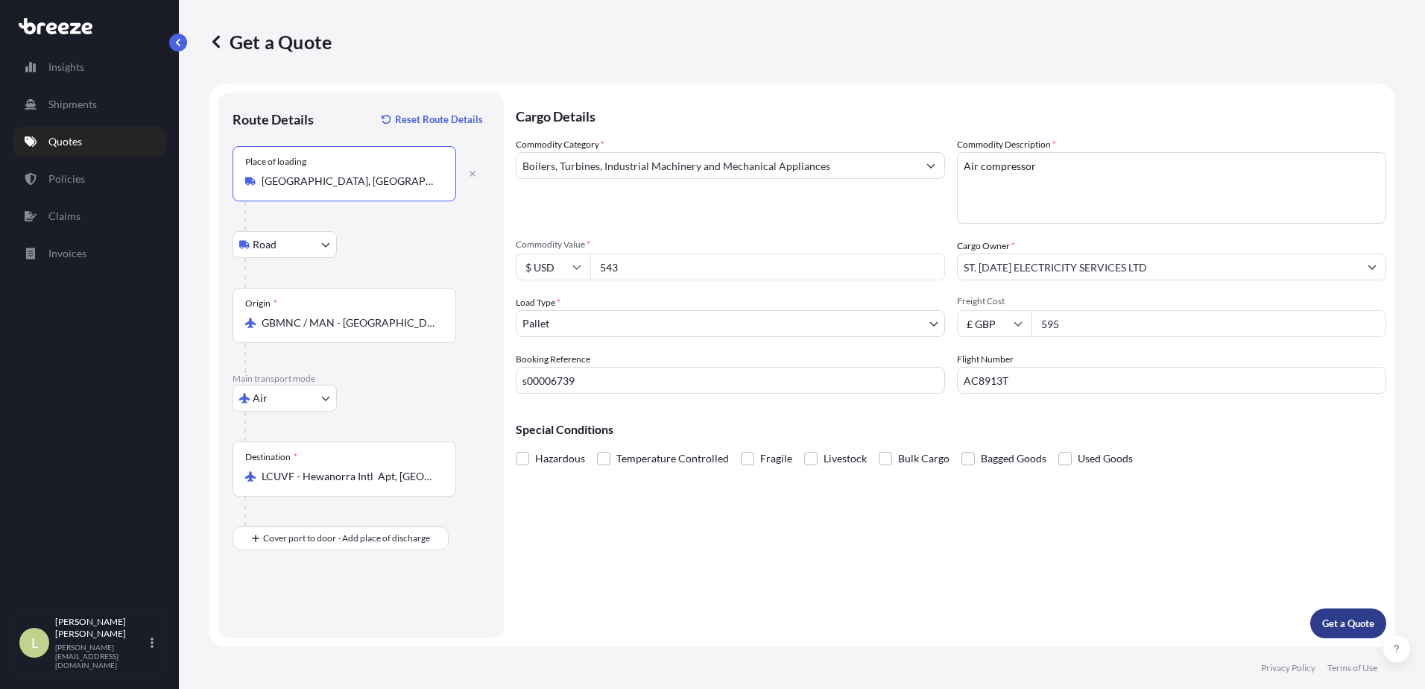
type input "[GEOGRAPHIC_DATA], [GEOGRAPHIC_DATA]"
click at [1363, 621] on p "Get a Quote" at bounding box center [1348, 623] width 52 height 15
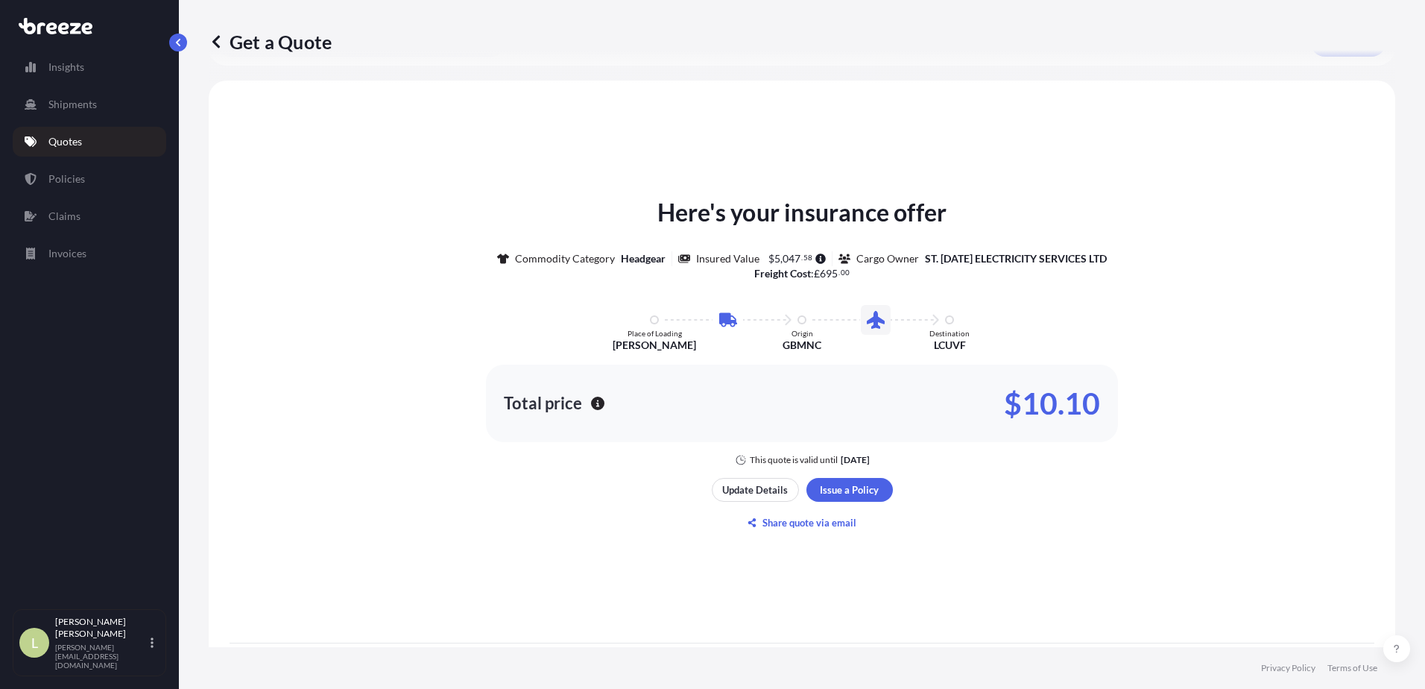
scroll to position [671, 0]
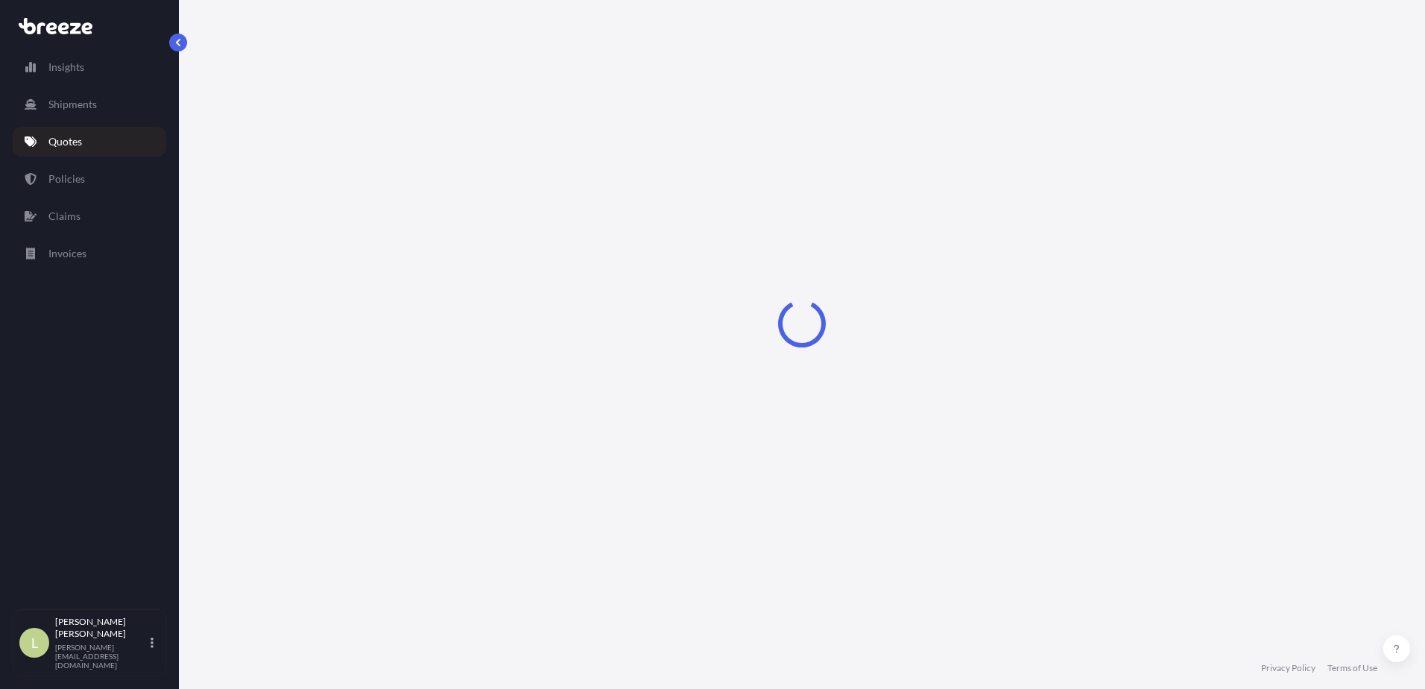
select select "Road"
select select "Air"
select select "1"
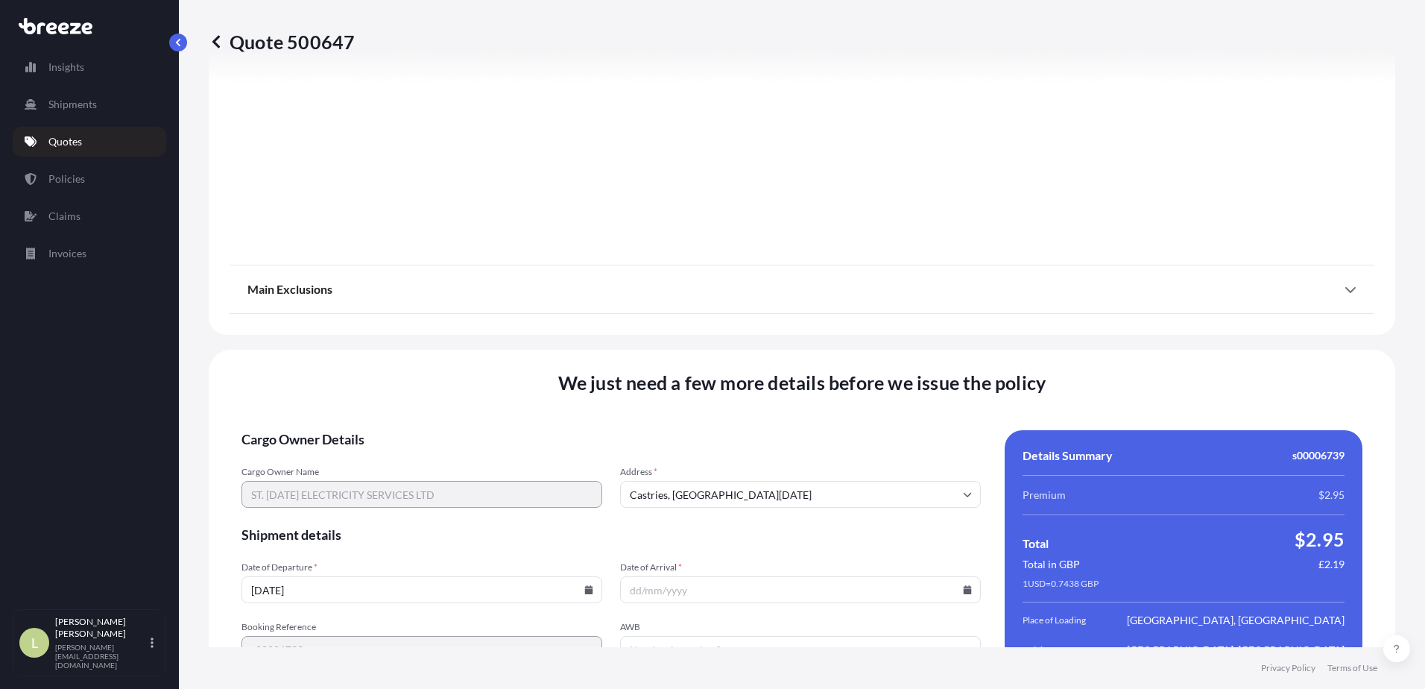
scroll to position [1796, 0]
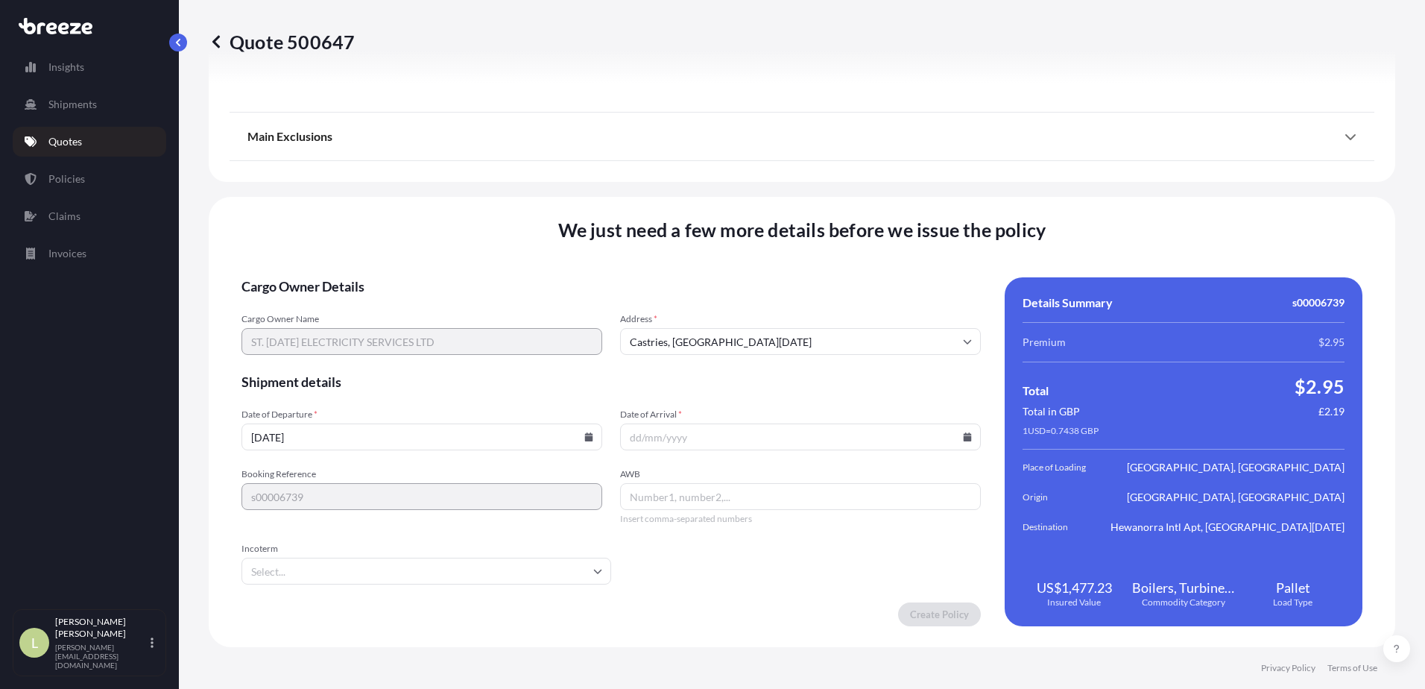
click at [586, 433] on icon at bounding box center [588, 436] width 9 height 9
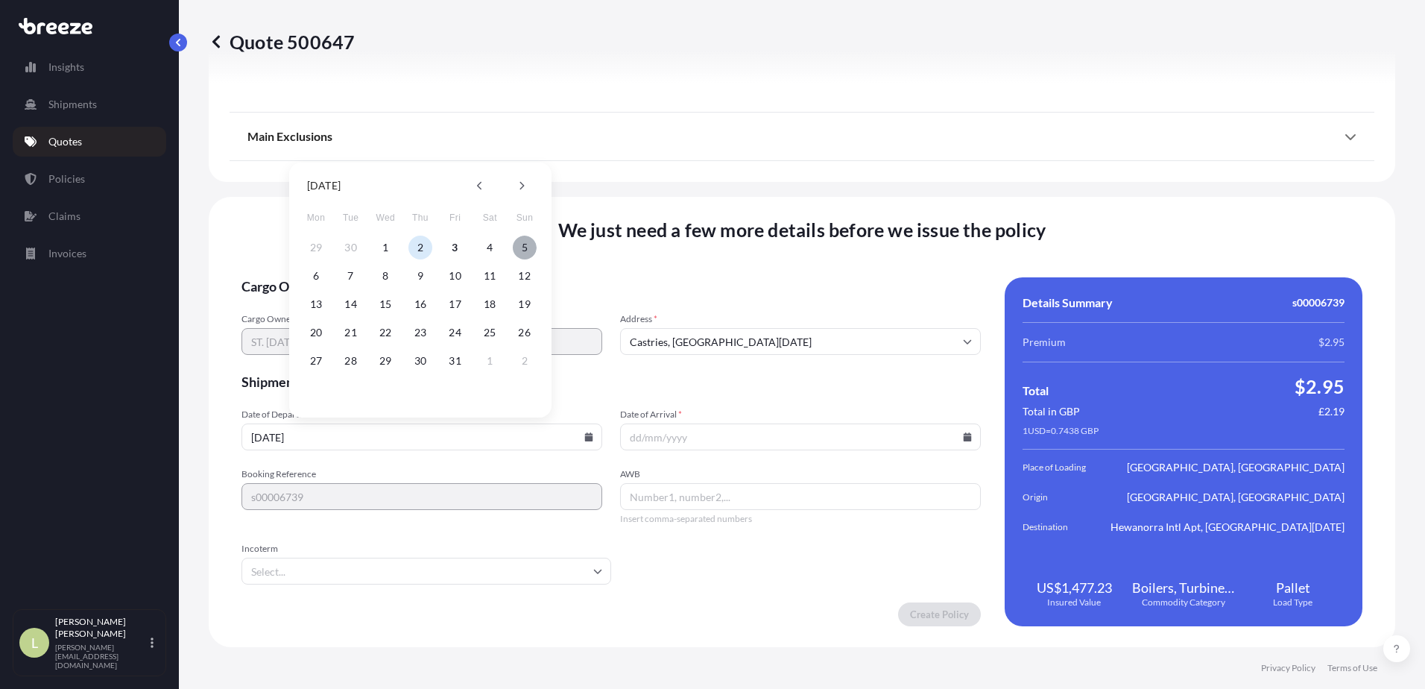
click at [521, 242] on button "5" at bounding box center [525, 248] width 24 height 24
type input "[DATE]"
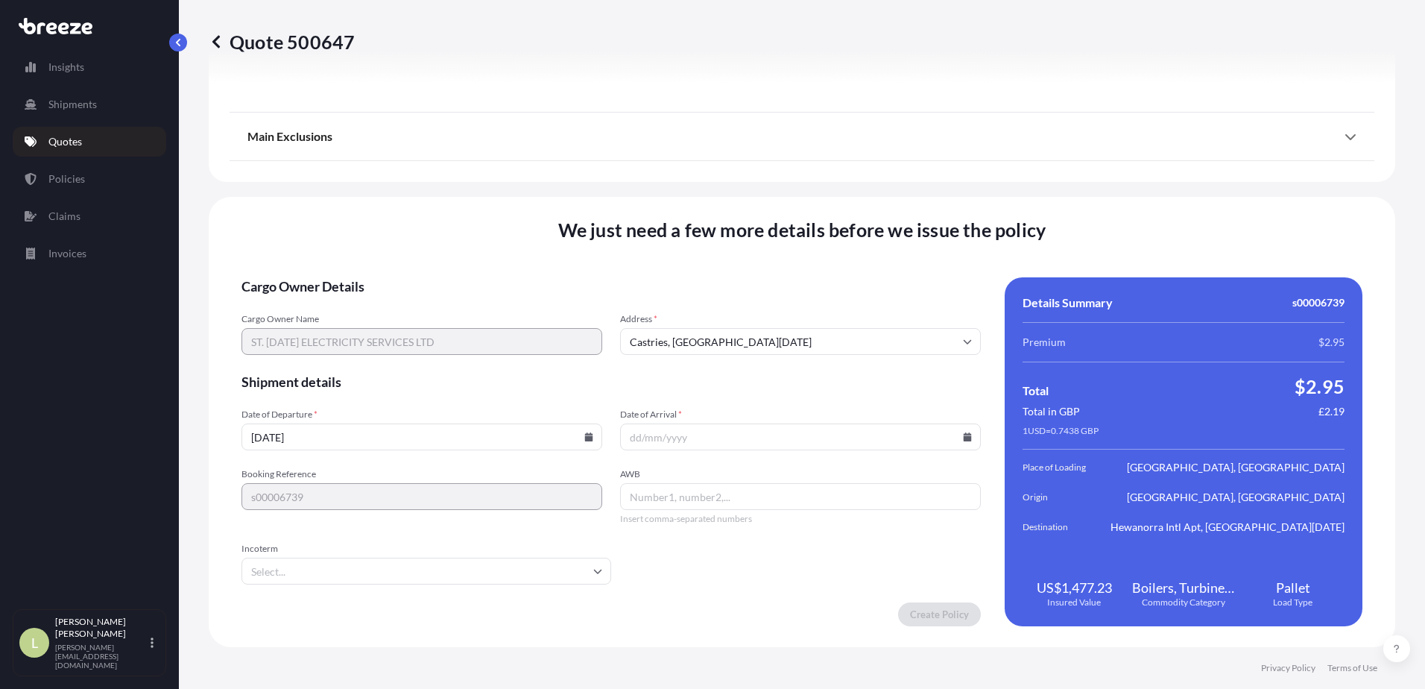
click at [964, 435] on icon at bounding box center [968, 436] width 8 height 9
click at [790, 275] on button "9" at bounding box center [795, 276] width 24 height 24
type input "[DATE]"
click at [681, 505] on input "AWB" at bounding box center [800, 496] width 361 height 27
click at [713, 496] on input "AWB" at bounding box center [800, 496] width 361 height 27
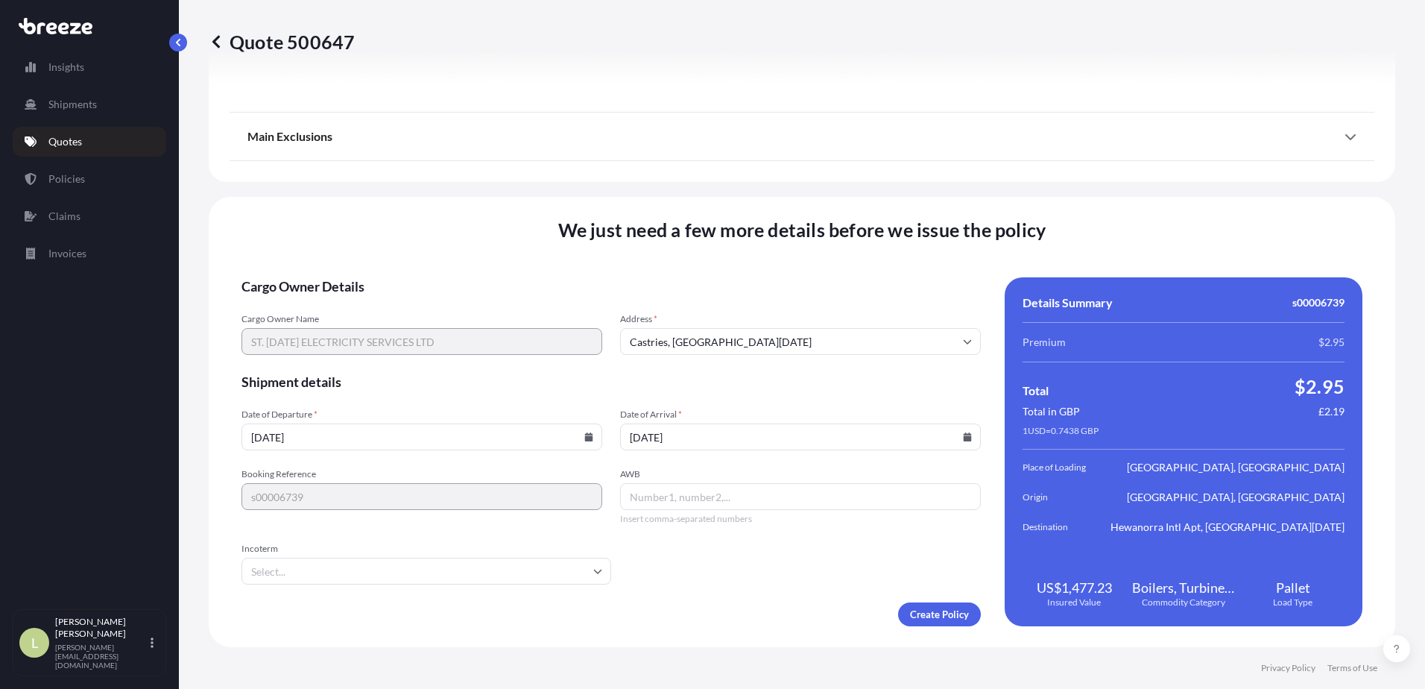
paste input "014-77775692"
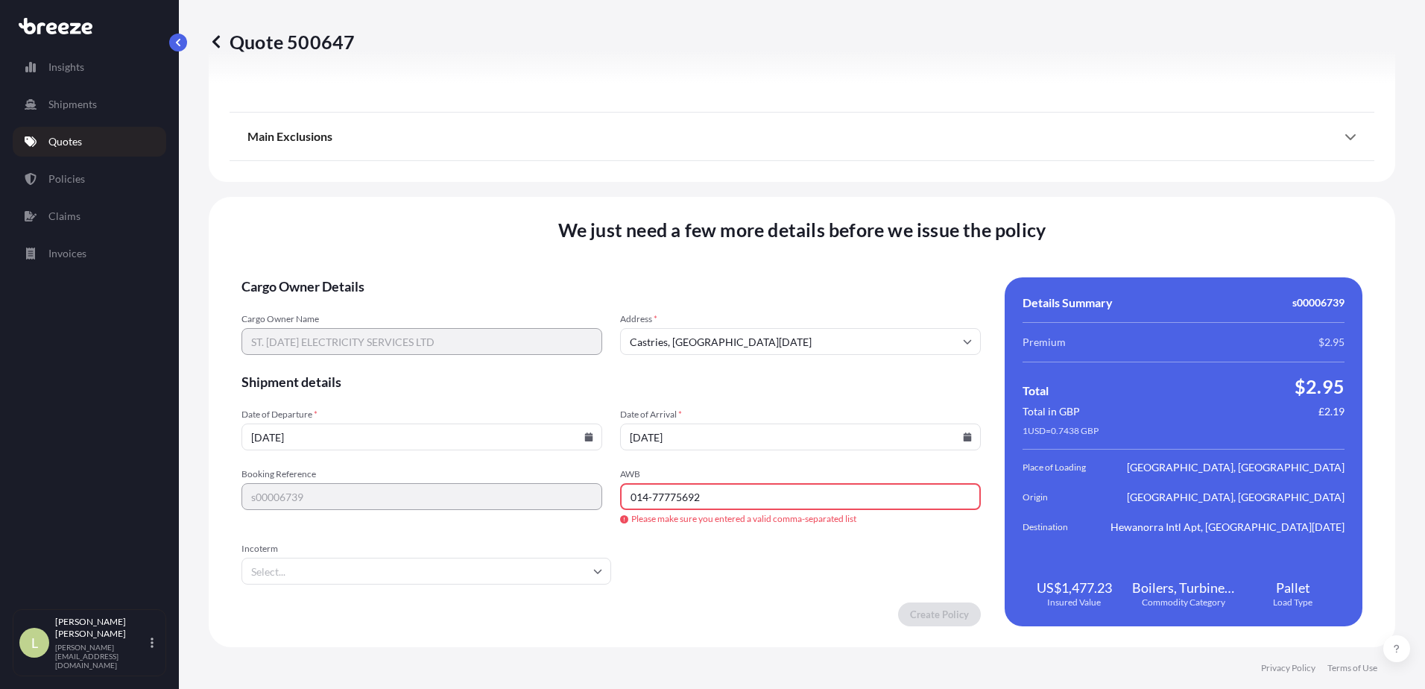
click at [450, 568] on input "Incoterm" at bounding box center [426, 571] width 370 height 27
click at [648, 495] on input "014-77775692" at bounding box center [800, 496] width 361 height 27
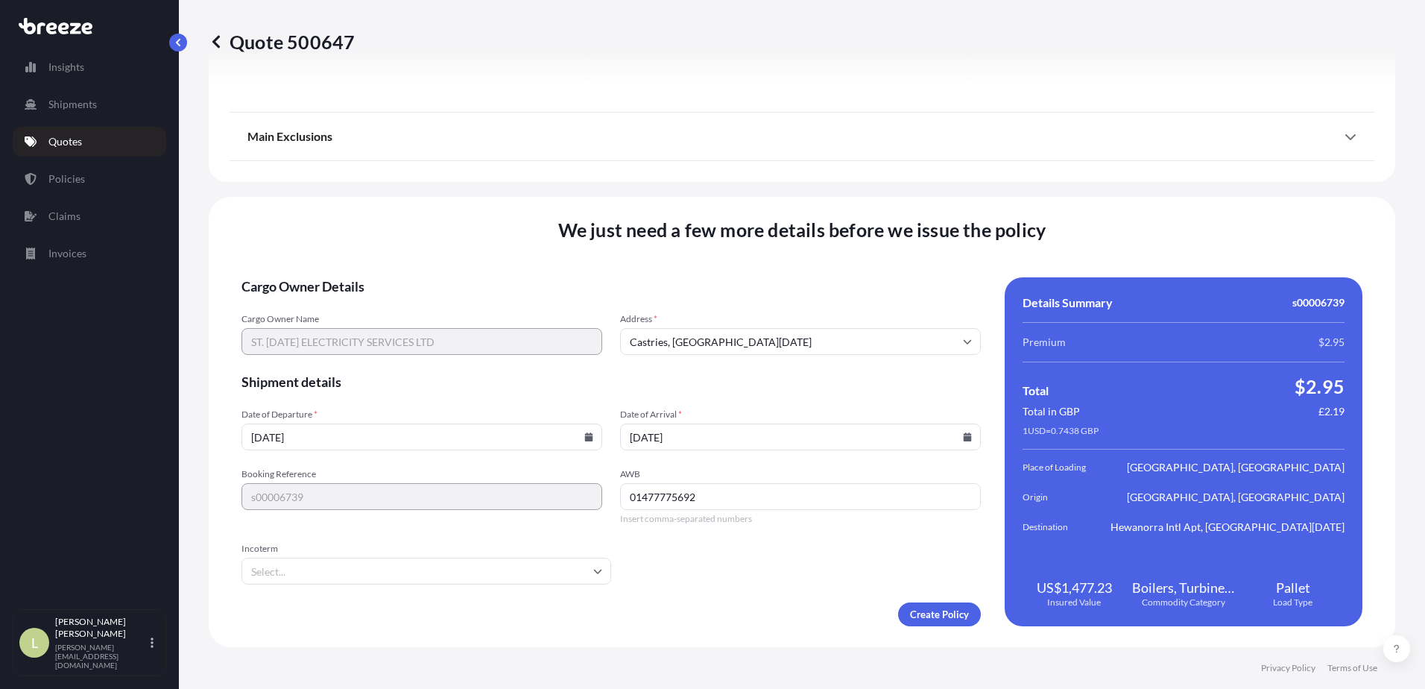
type input "01477775692"
click at [479, 563] on input "Incoterm" at bounding box center [426, 571] width 370 height 27
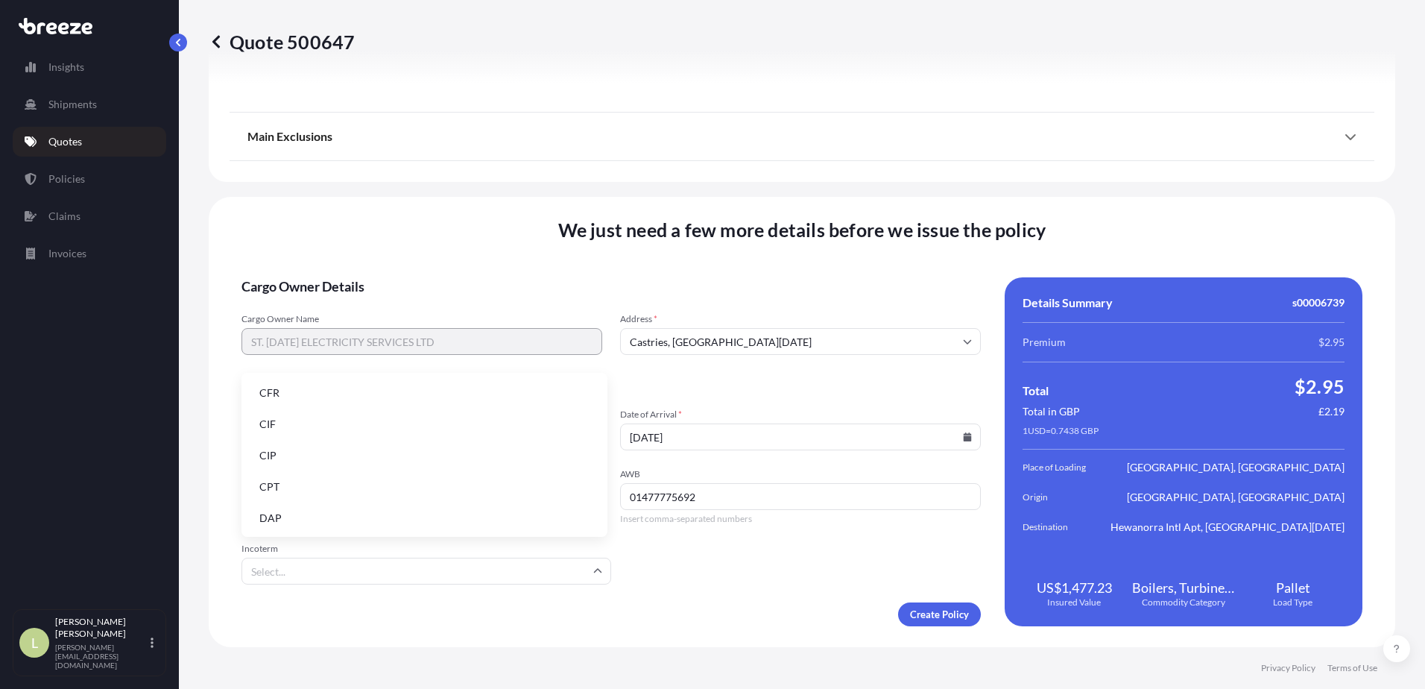
click at [415, 413] on li "CIF" at bounding box center [424, 424] width 354 height 28
click at [382, 571] on input "CIF" at bounding box center [426, 571] width 370 height 27
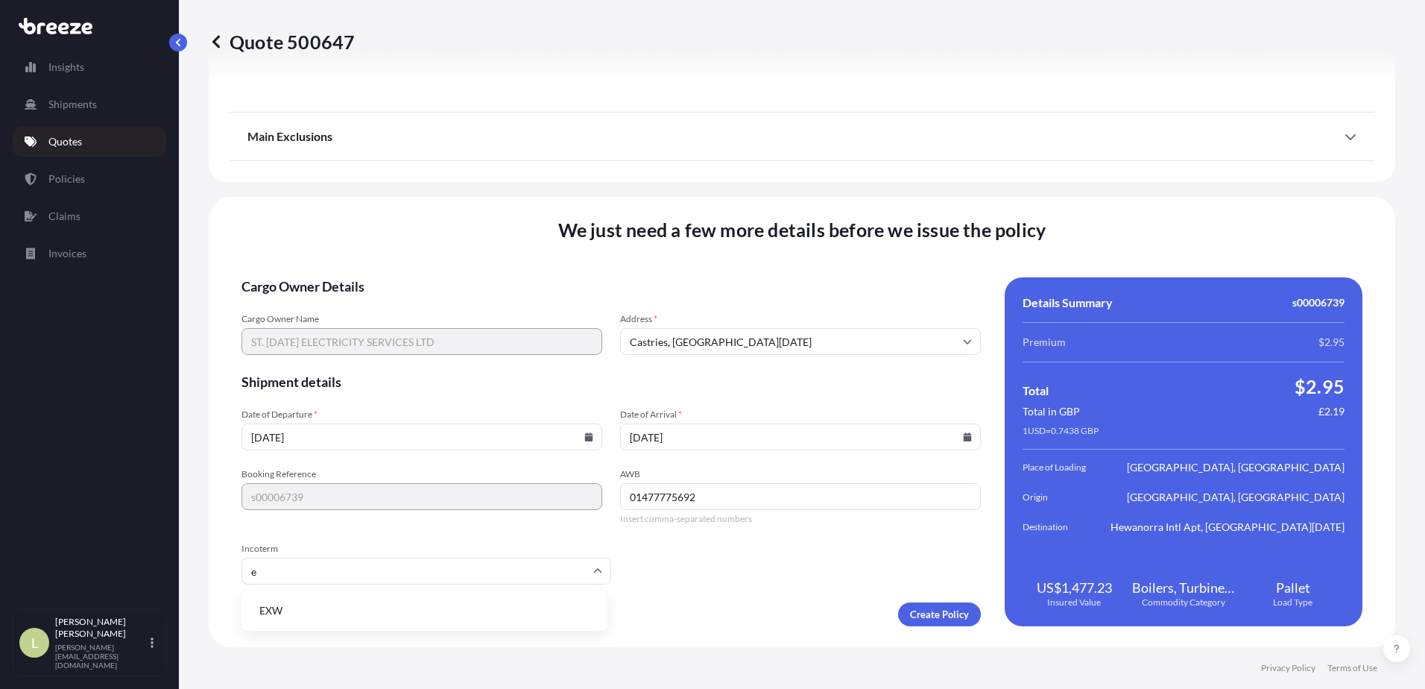
click at [370, 599] on li "EXW" at bounding box center [424, 610] width 354 height 28
type input "EXW"
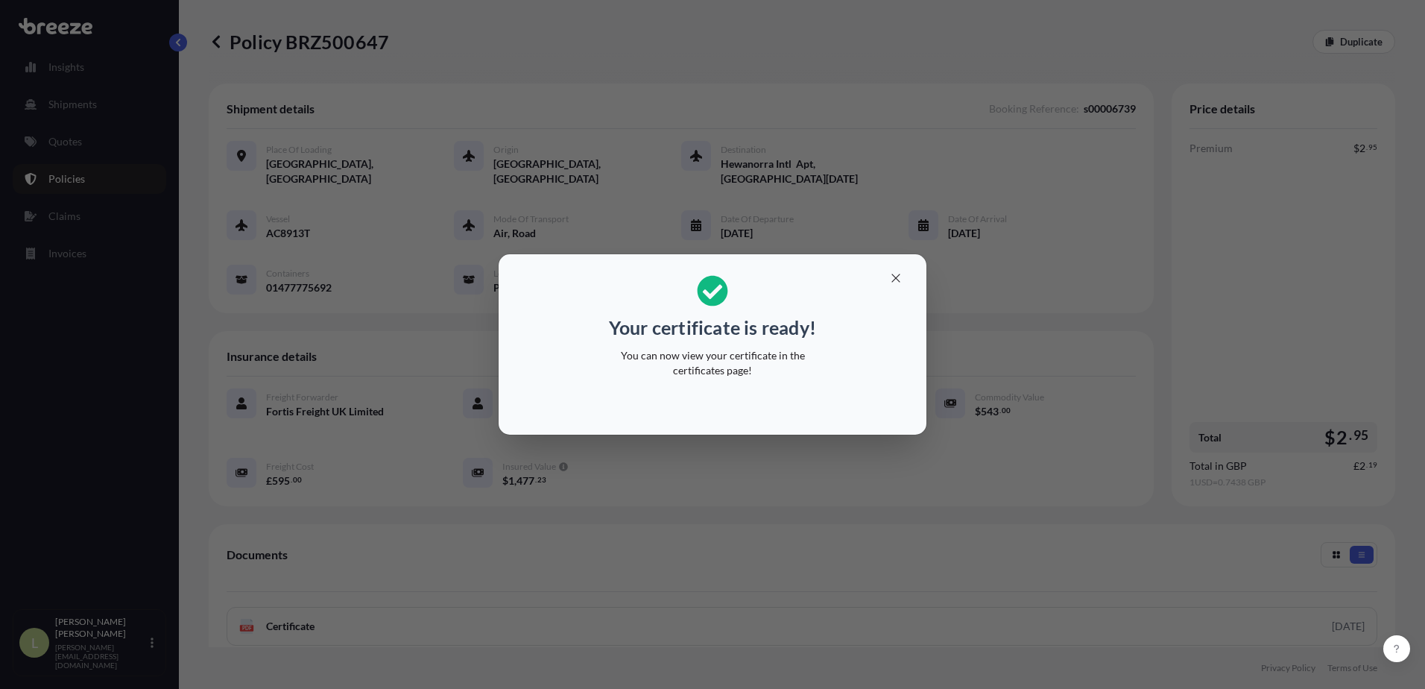
click at [754, 394] on div at bounding box center [713, 405] width 404 height 36
click at [893, 279] on icon "button" at bounding box center [895, 277] width 13 height 13
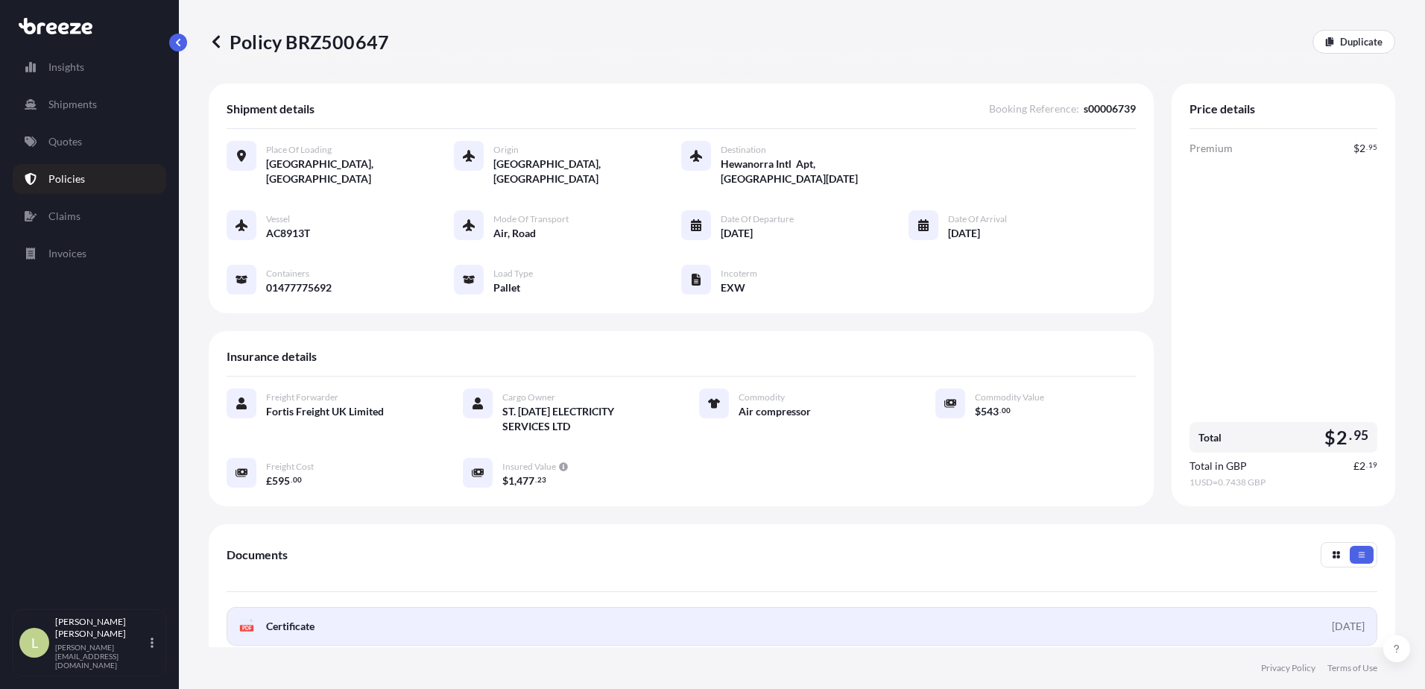
click at [499, 608] on link "PDF Certificate [DATE]" at bounding box center [802, 626] width 1151 height 39
